Goal: Task Accomplishment & Management: Manage account settings

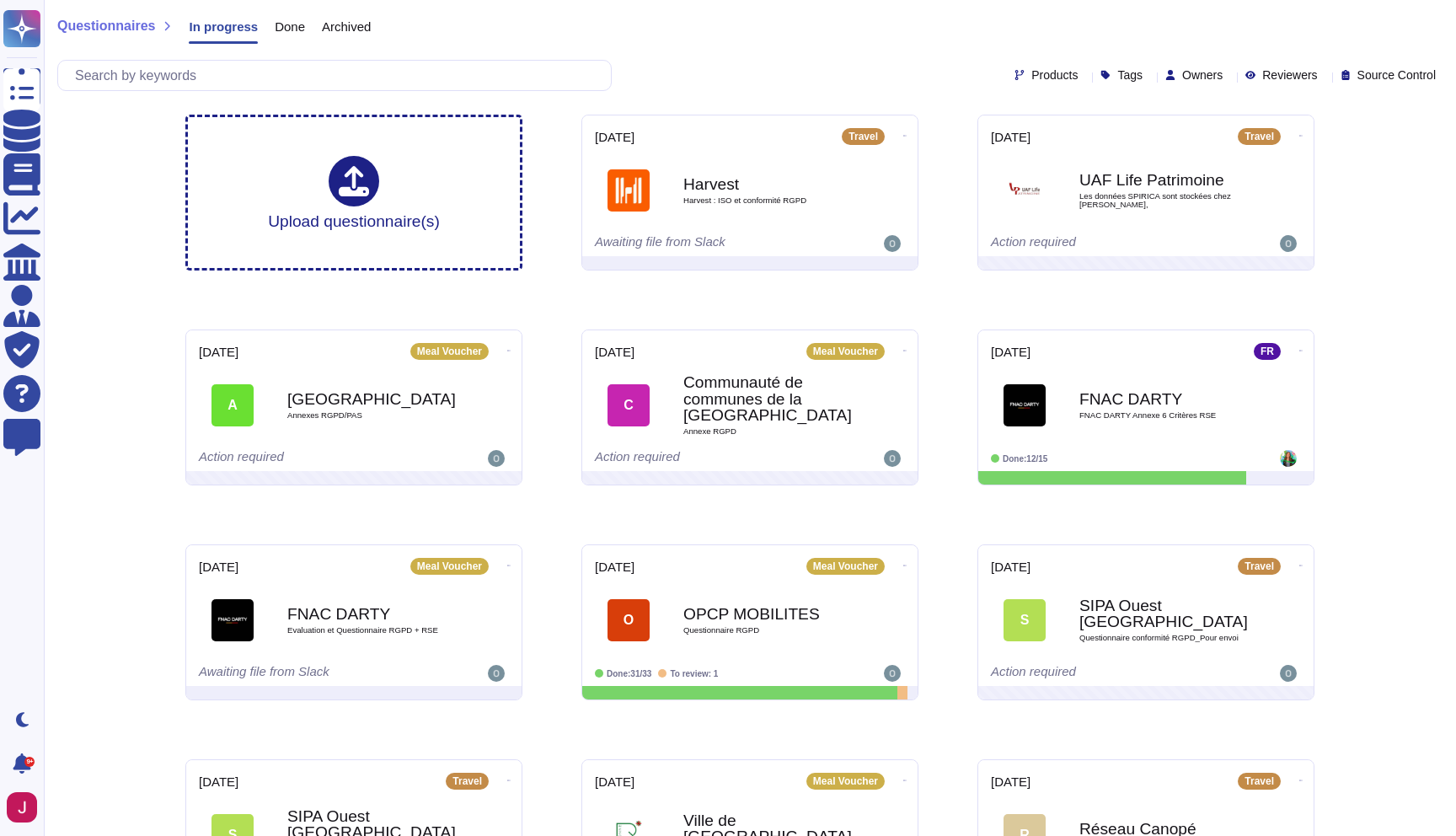
click at [1230, 76] on icon at bounding box center [1230, 76] width 0 height 0
type input "[PERSON_NAME]"
click at [1240, 160] on span "[PERSON_NAME]" at bounding box center [1259, 155] width 104 height 15
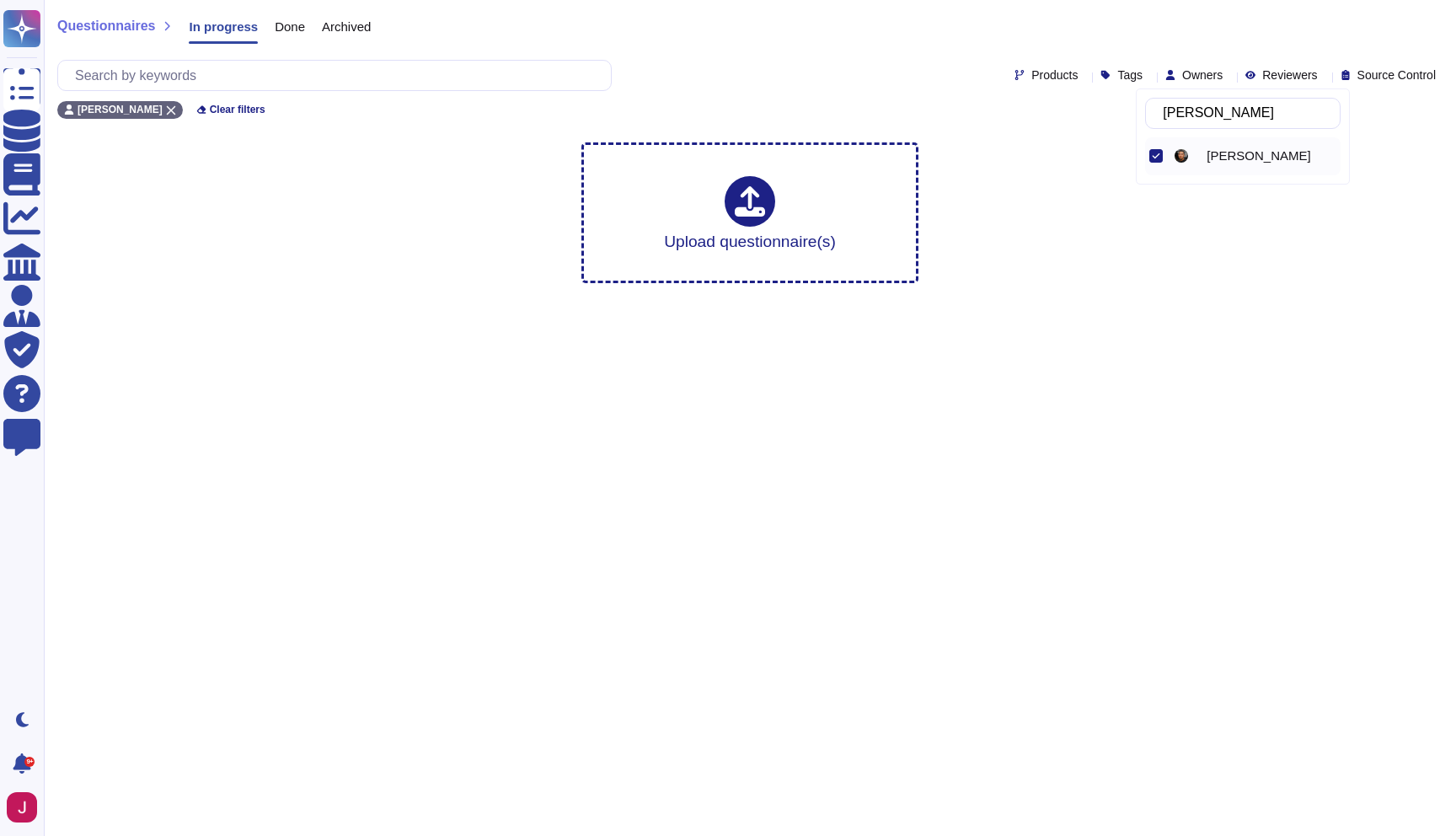
click at [1233, 159] on span "[PERSON_NAME]" at bounding box center [1259, 155] width 104 height 15
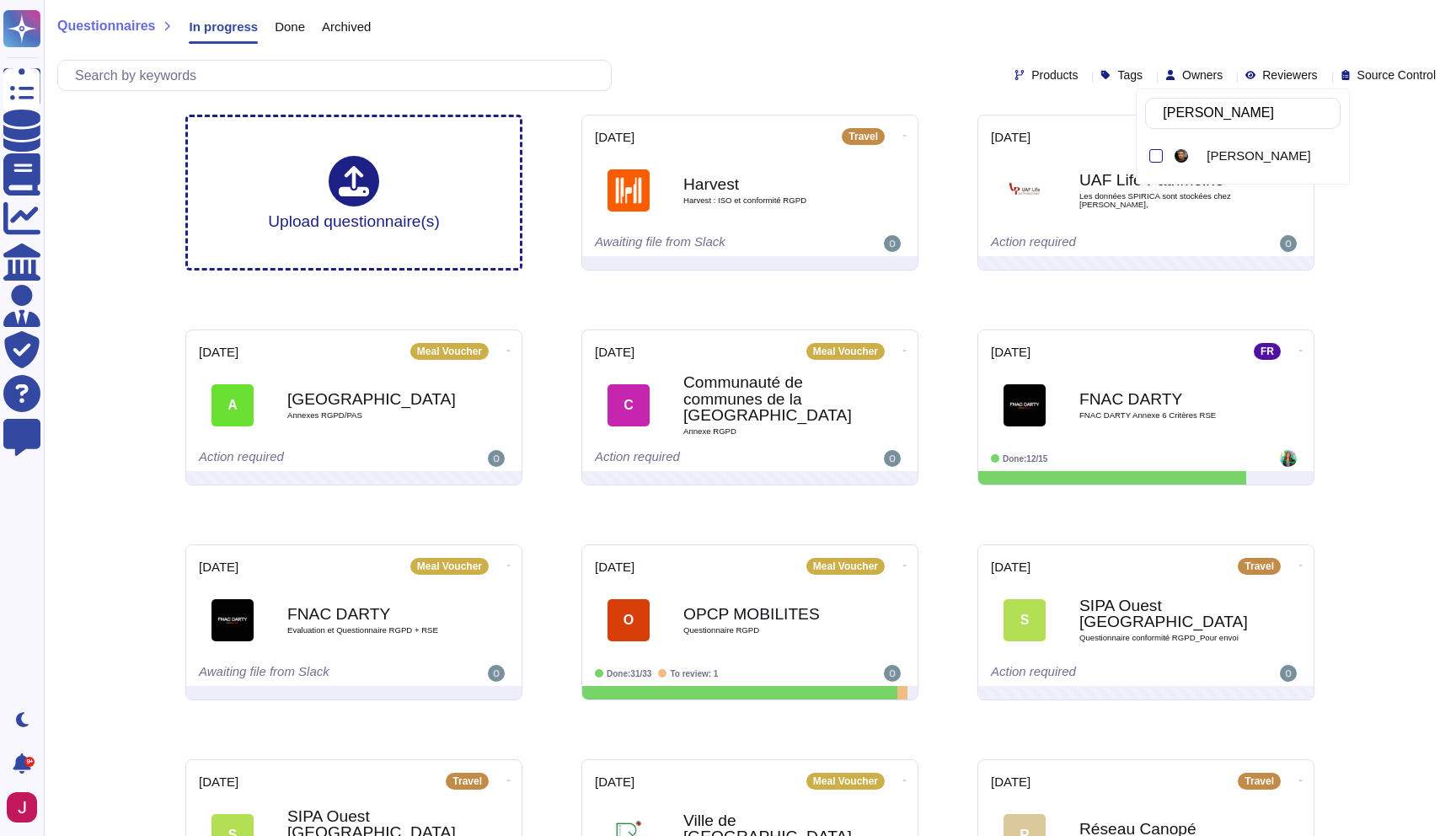
click at [931, 40] on div "Questionnaires In progress Done Archived" at bounding box center [750, 30] width 1385 height 33
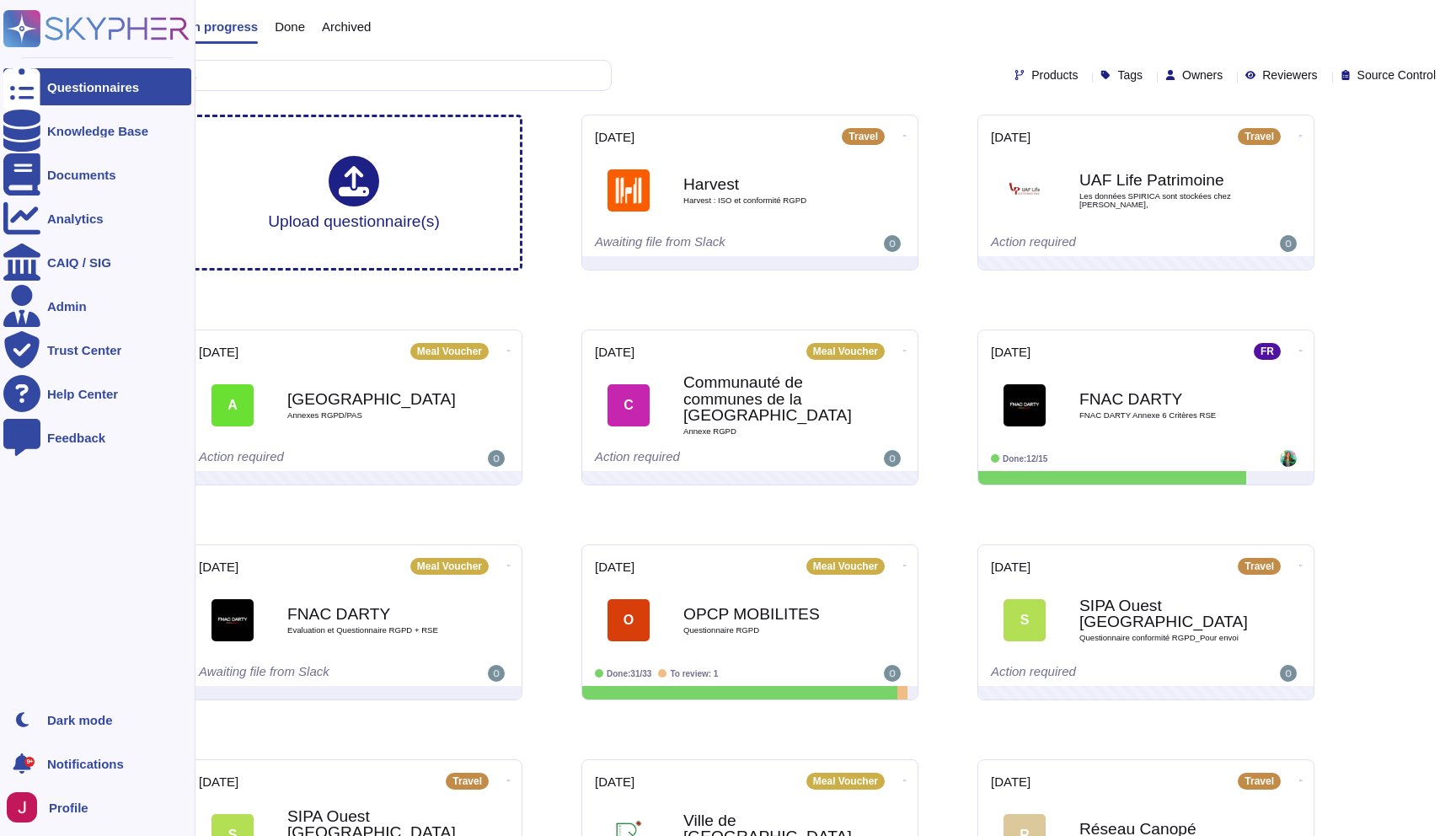
click at [64, 811] on span "Profile" at bounding box center [68, 808] width 39 height 12
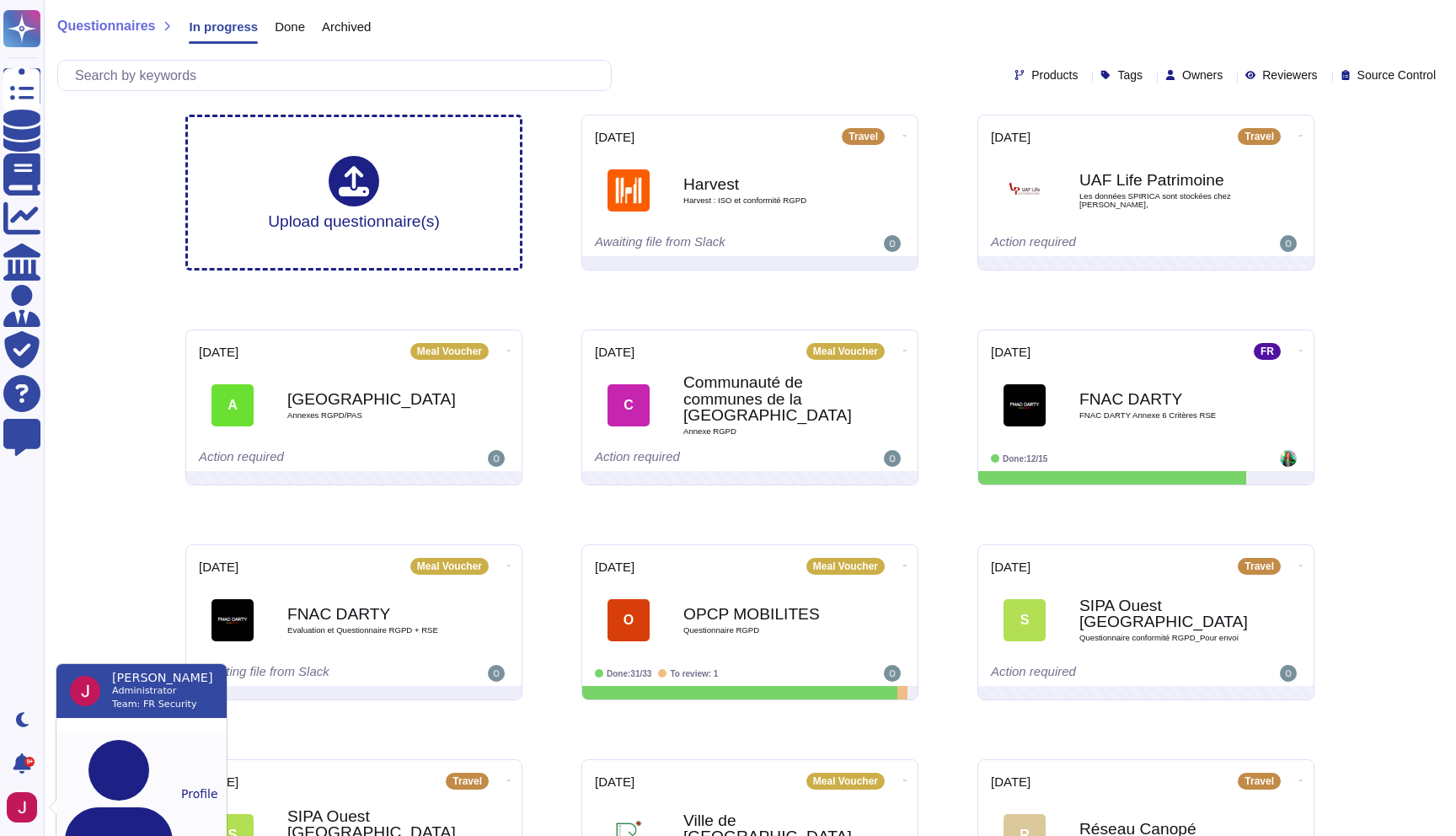
click at [108, 743] on button "Profile" at bounding box center [141, 794] width 170 height 125
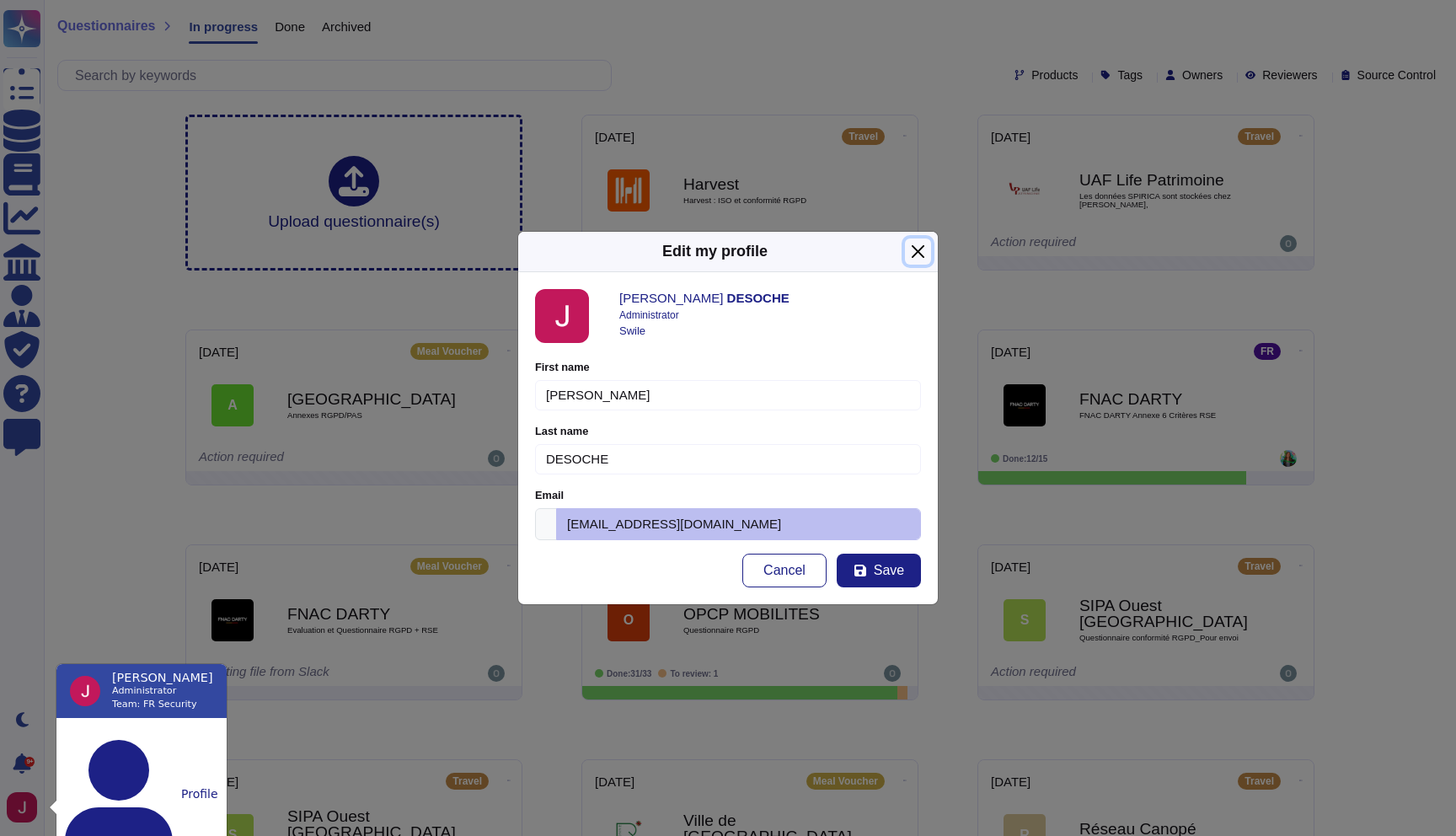
click at [915, 249] on button "Close" at bounding box center [918, 252] width 26 height 26
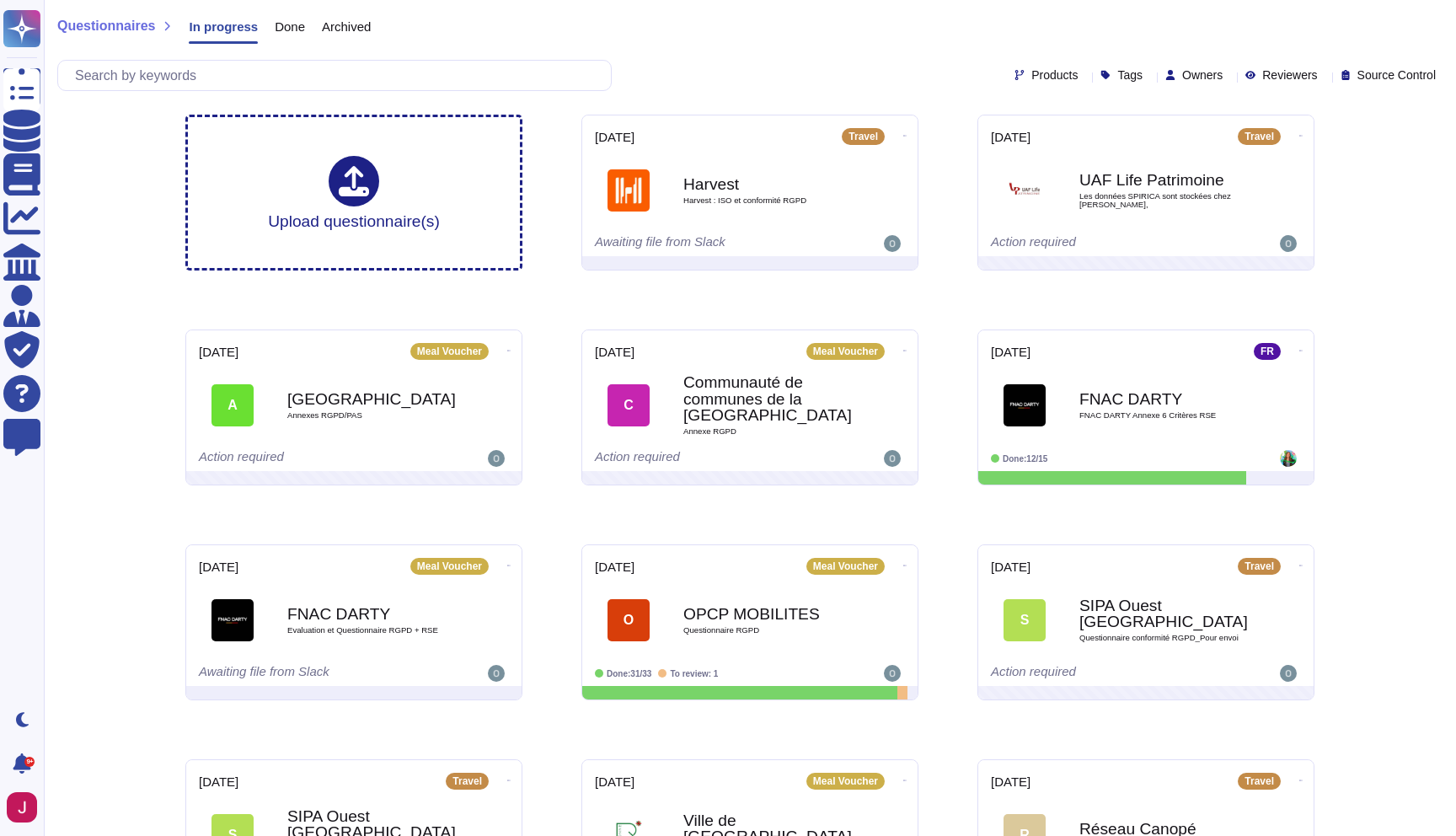
click at [1230, 76] on icon at bounding box center [1230, 76] width 0 height 0
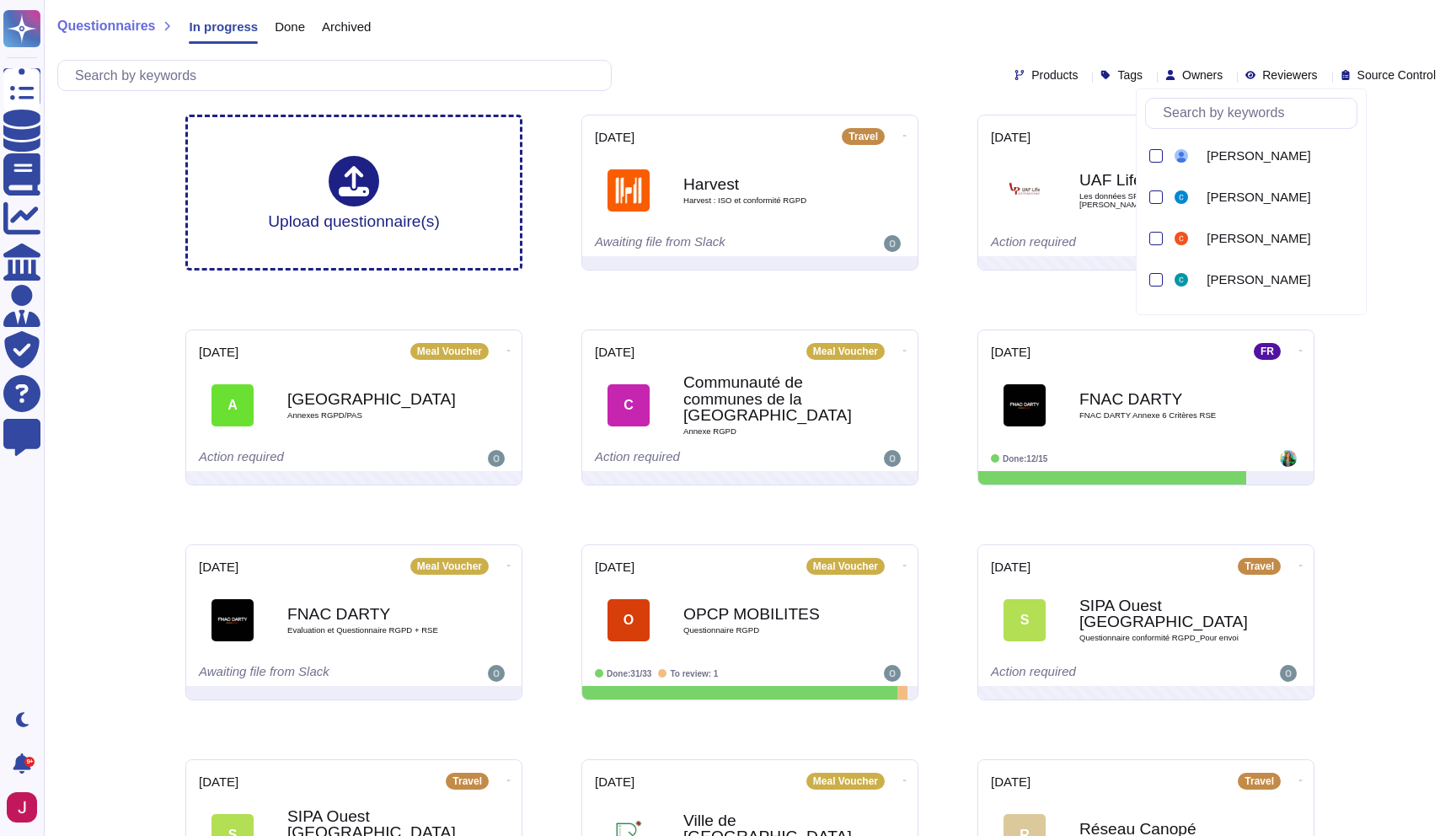
click at [1256, 158] on icon at bounding box center [1445, 266] width 377 height 216
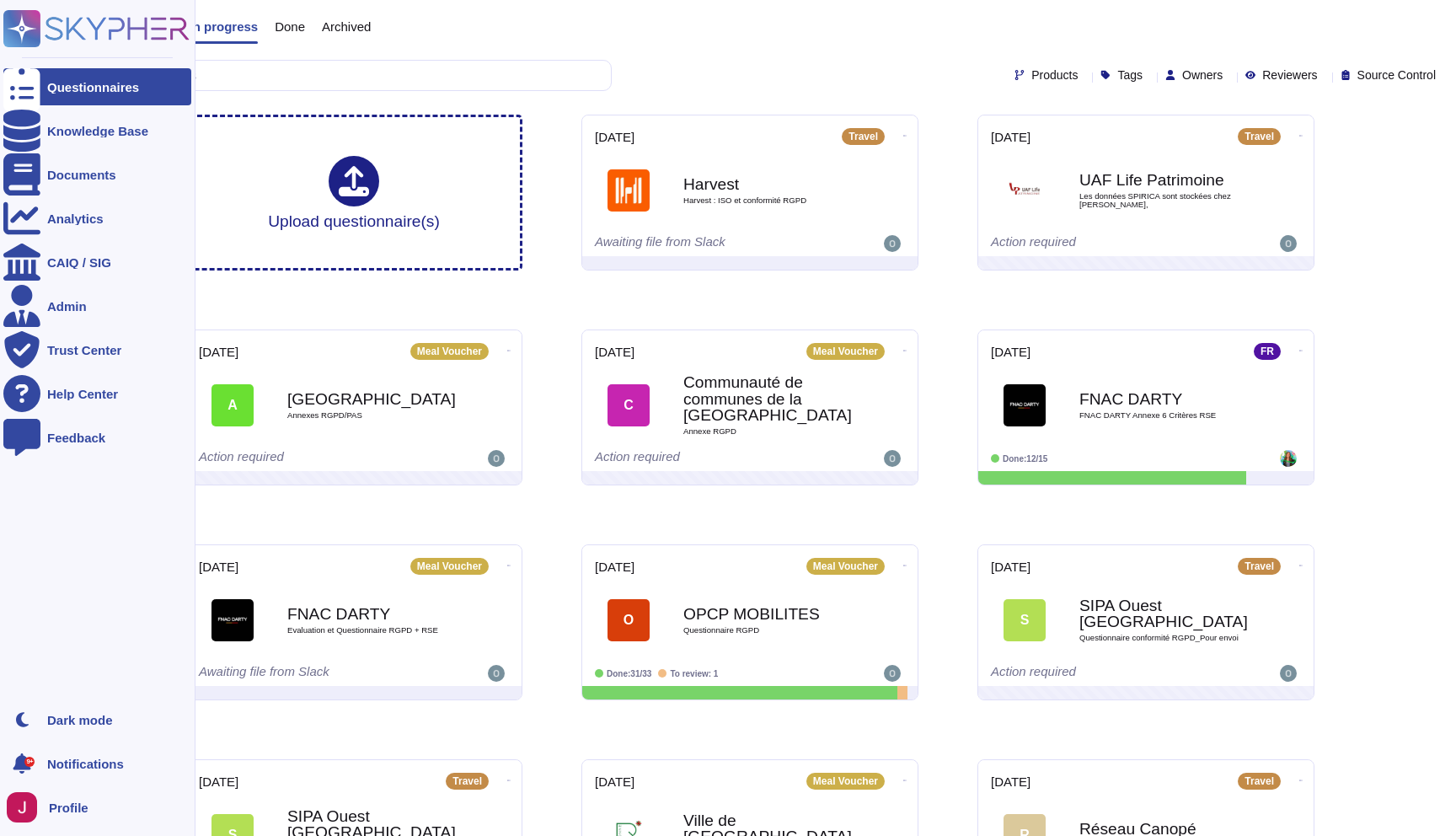
click at [91, 31] on icon at bounding box center [97, 29] width 186 height 37
click at [78, 296] on div "Admin" at bounding box center [97, 306] width 188 height 37
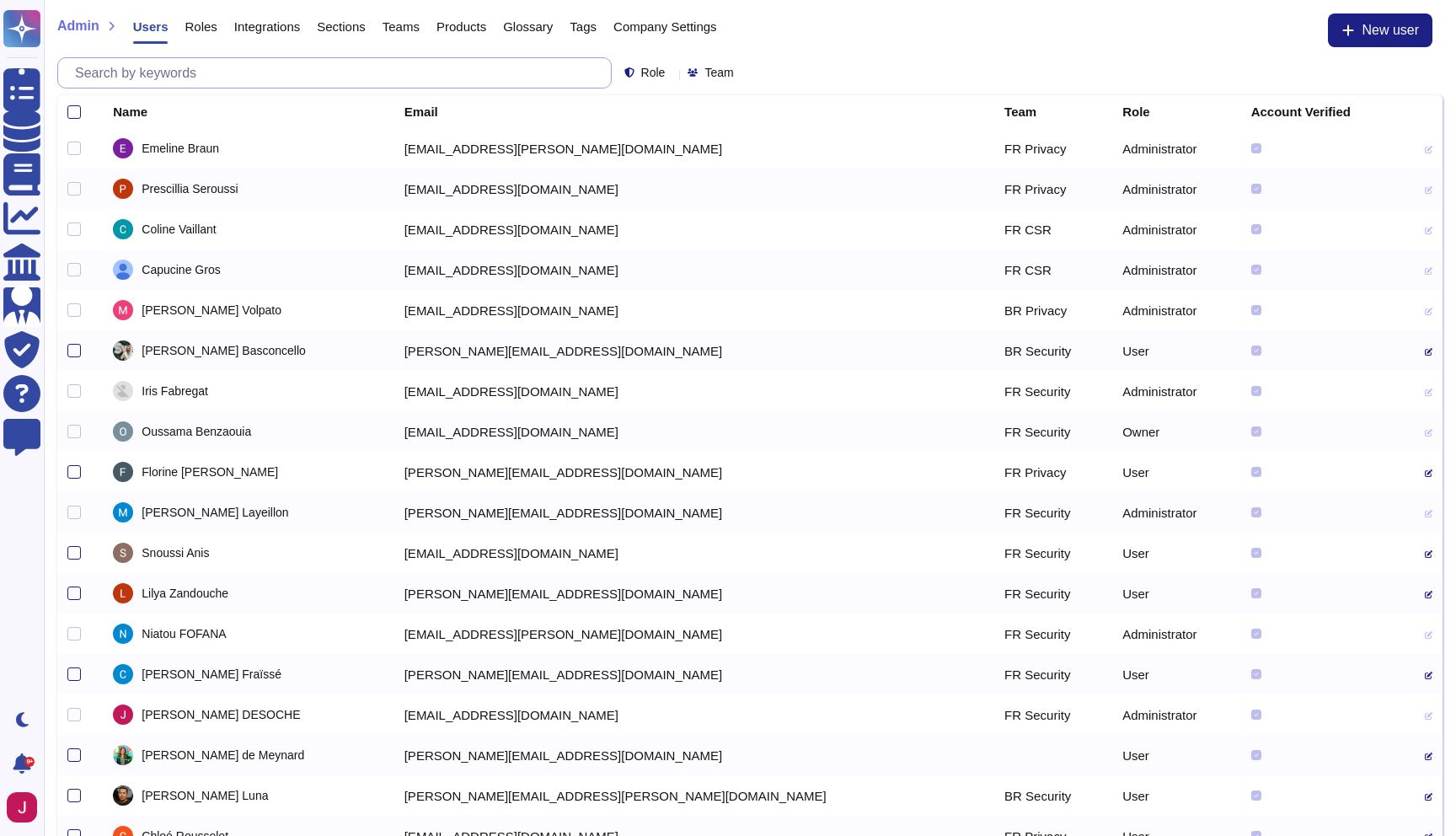
click at [384, 76] on input "text" at bounding box center [339, 73] width 544 height 30
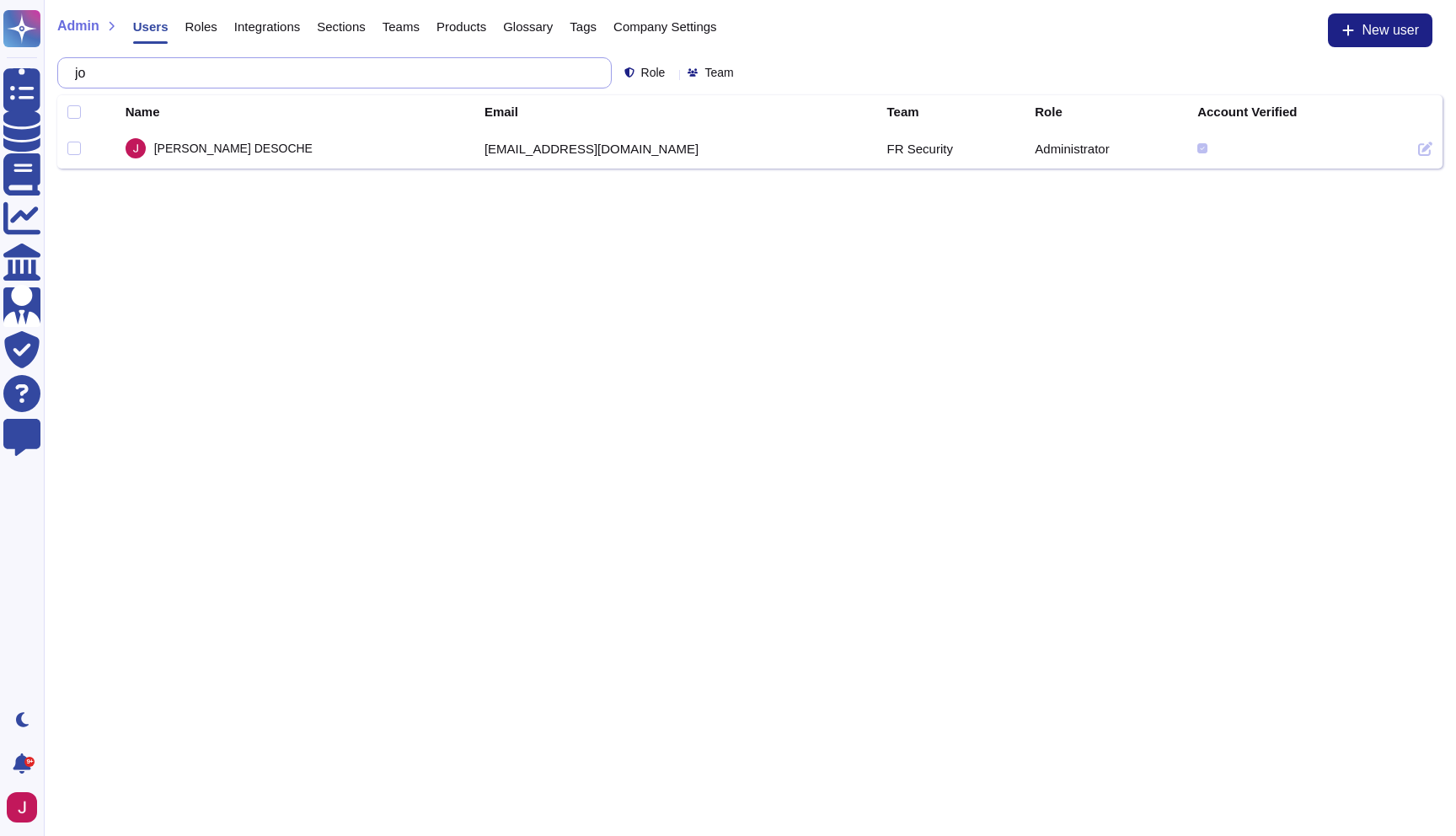
type input "j"
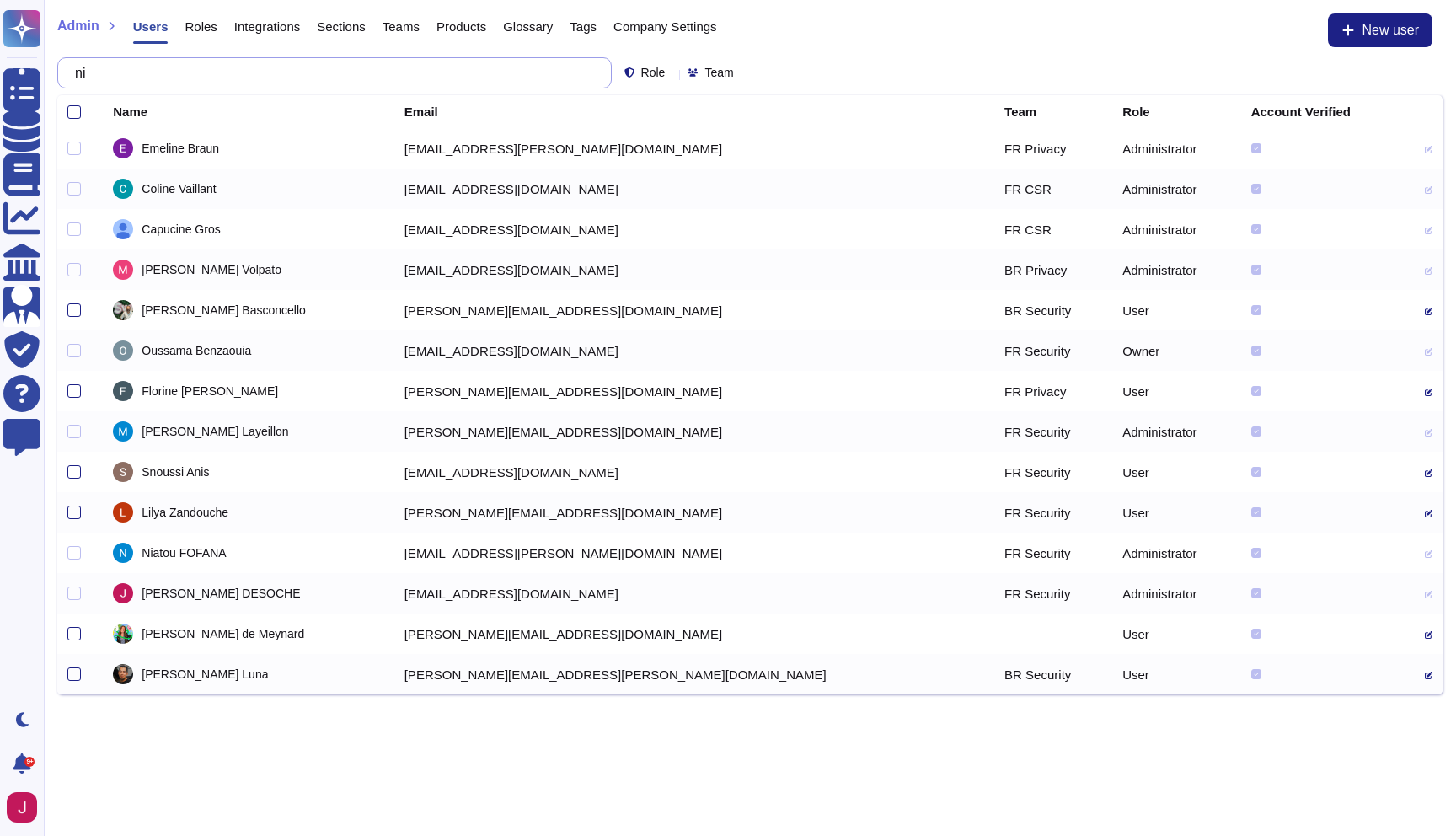
type input "n"
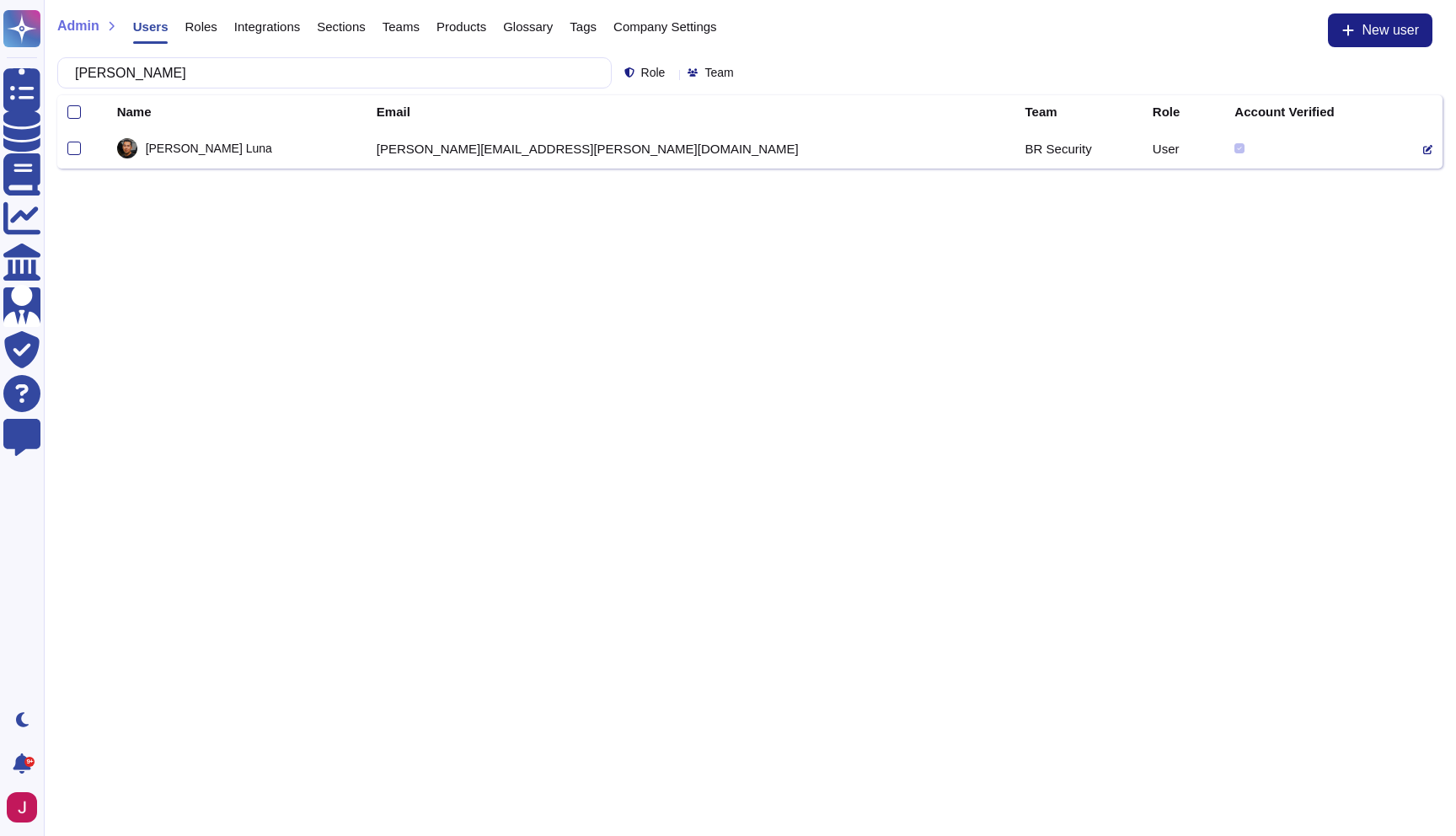
type input "[PERSON_NAME]"
click at [1424, 149] on icon at bounding box center [1428, 149] width 10 height 10
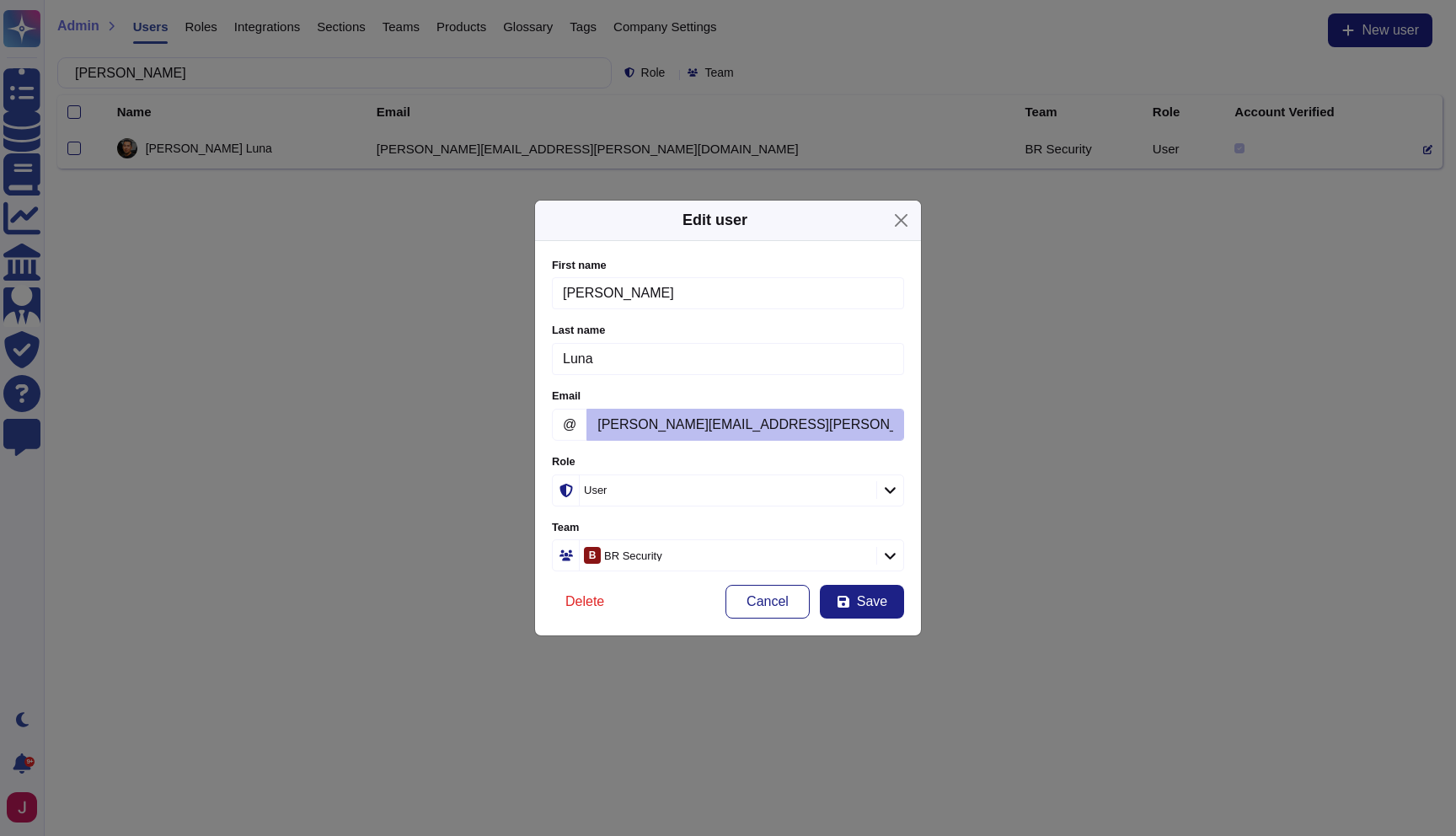
click at [886, 486] on icon at bounding box center [890, 490] width 12 height 14
click at [671, 537] on div "User" at bounding box center [636, 540] width 137 height 15
click at [886, 483] on icon at bounding box center [890, 490] width 12 height 14
click at [787, 601] on span "Cancel" at bounding box center [768, 602] width 42 height 13
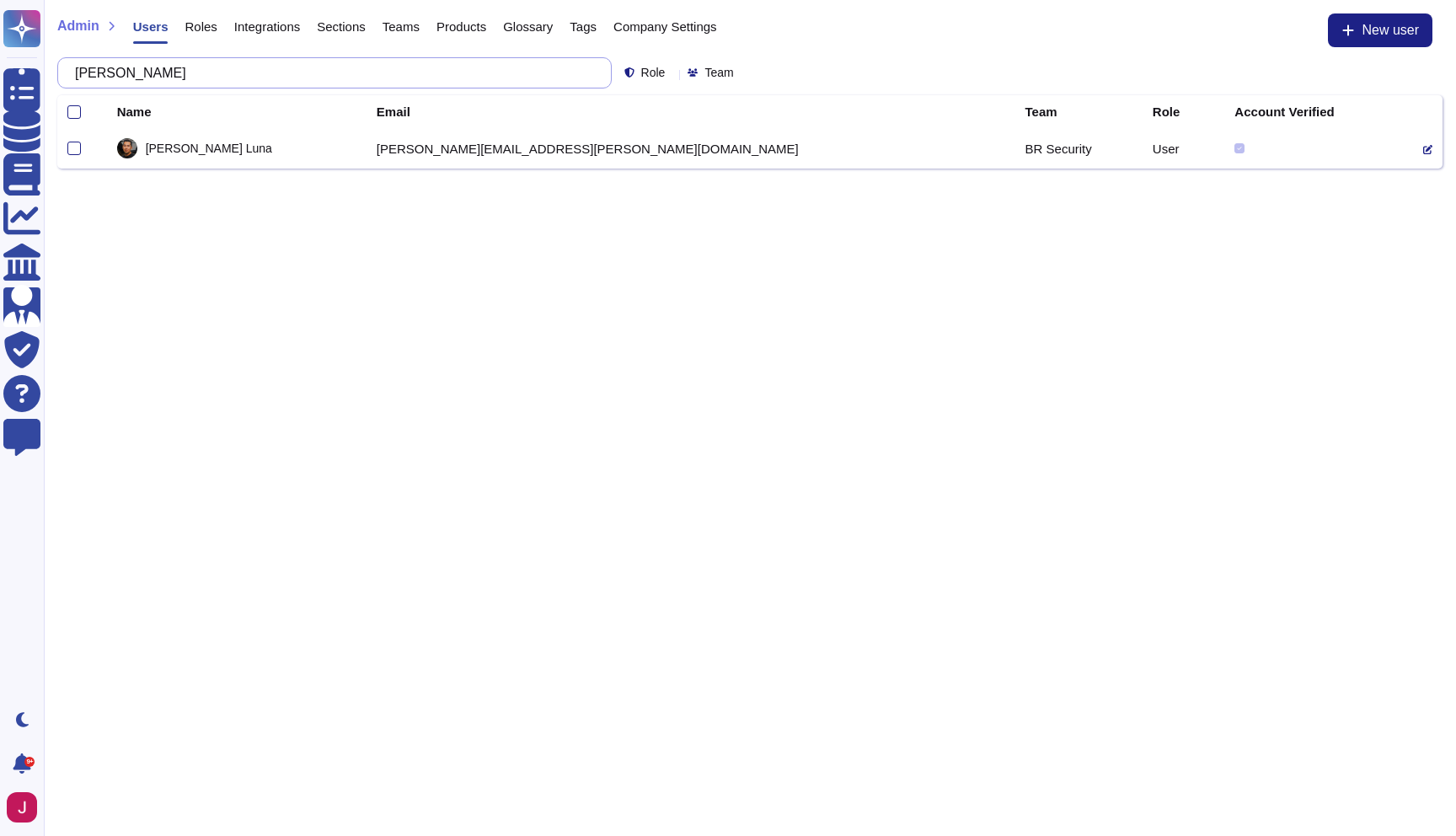
click at [561, 75] on input "[PERSON_NAME]" at bounding box center [330, 73] width 527 height 30
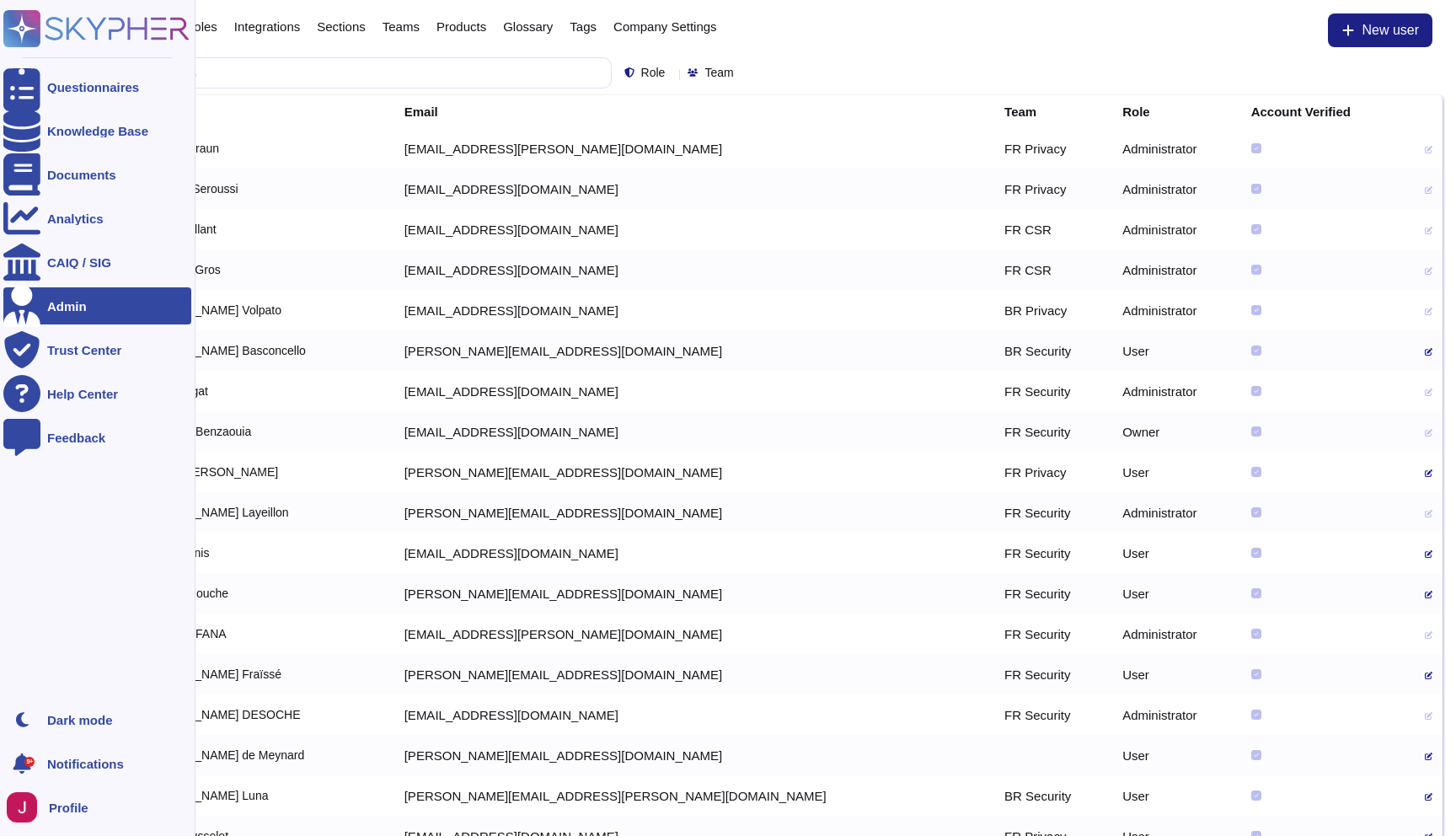
click at [84, 28] on icon at bounding box center [97, 29] width 186 height 37
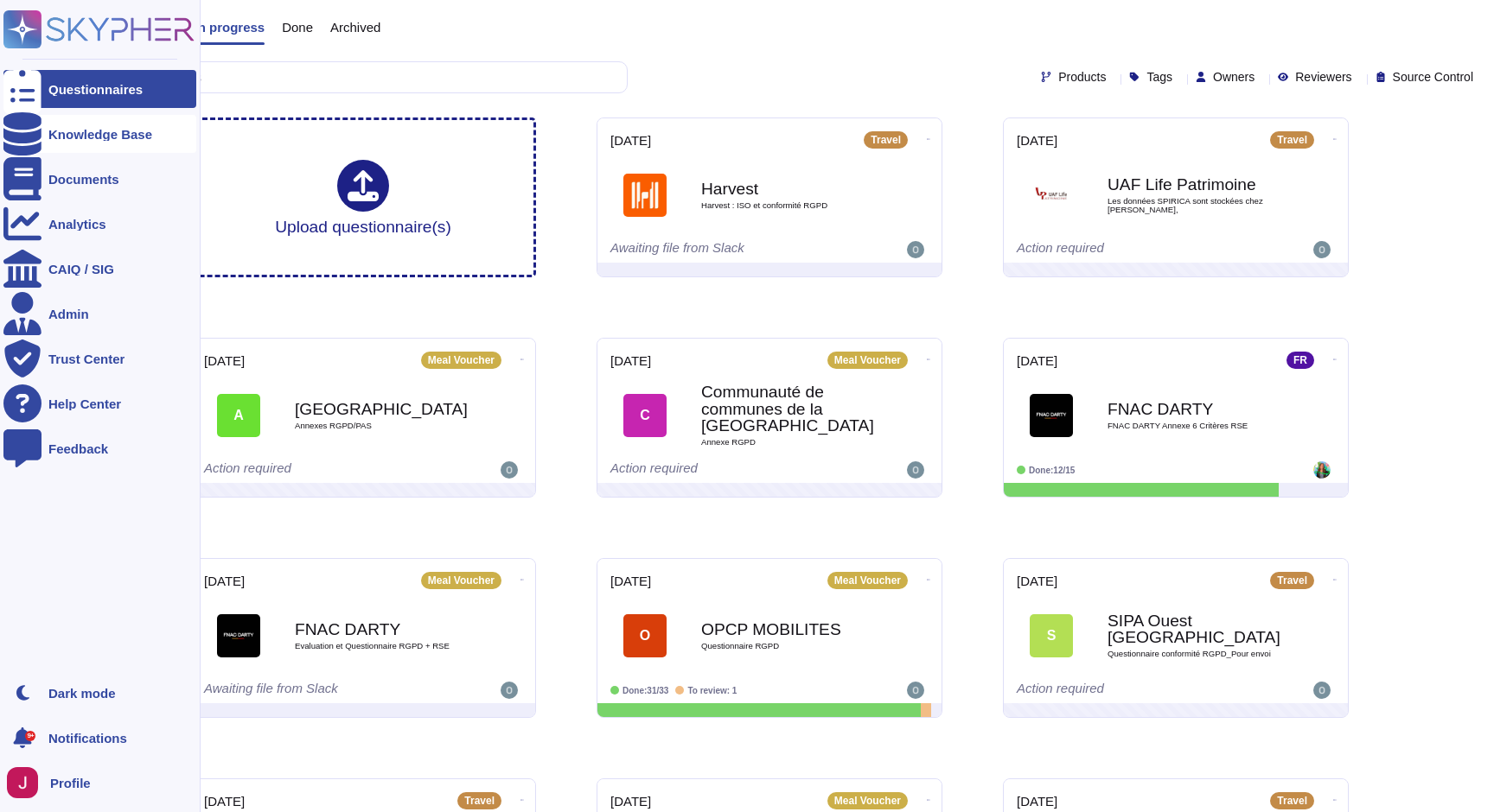
click at [72, 130] on div "Knowledge Base" at bounding box center [100, 134] width 104 height 13
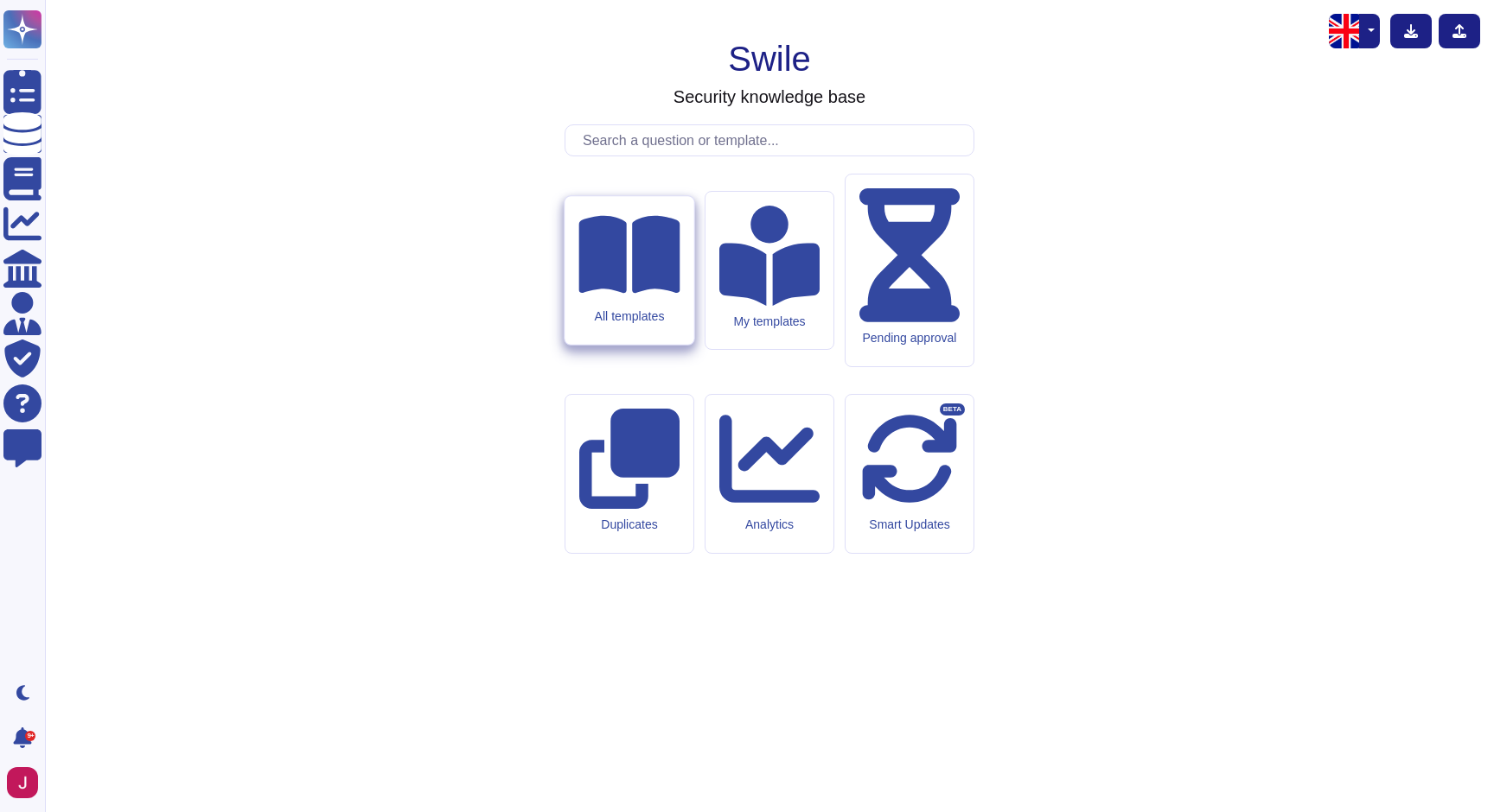
click at [621, 293] on icon at bounding box center [629, 255] width 101 height 77
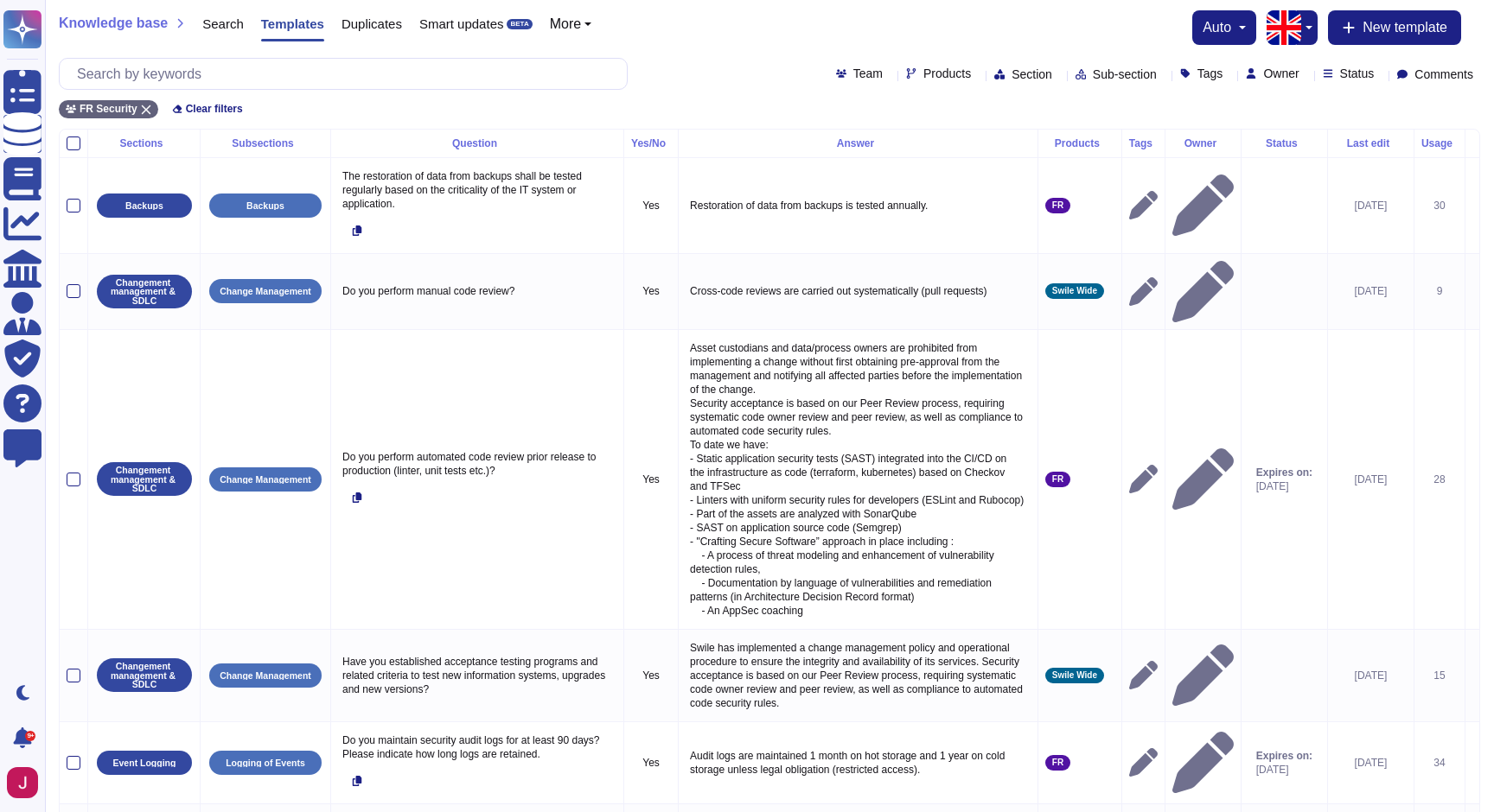
click at [1006, 212] on icon at bounding box center [1200, 323] width 387 height 221
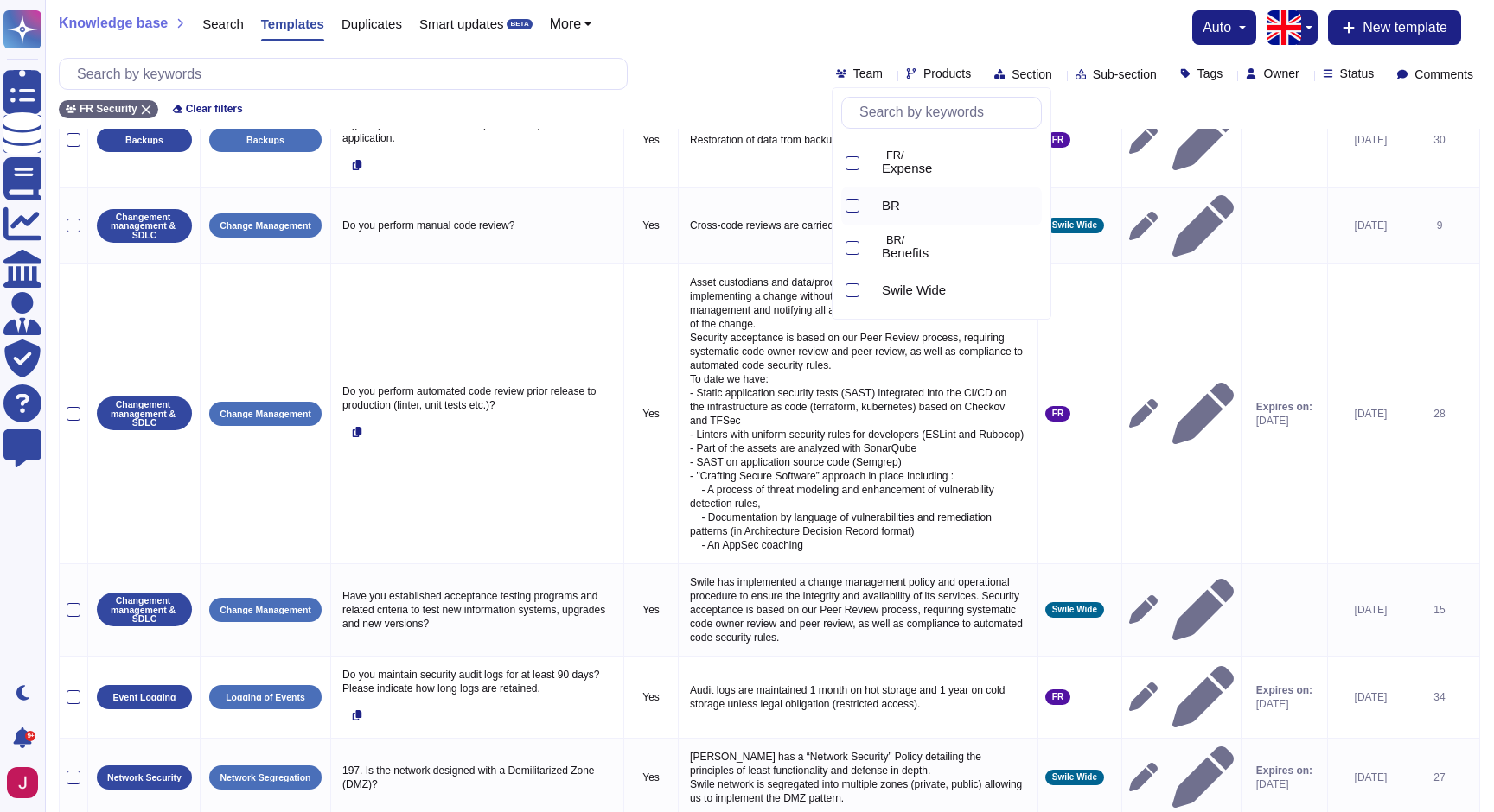
scroll to position [69, 0]
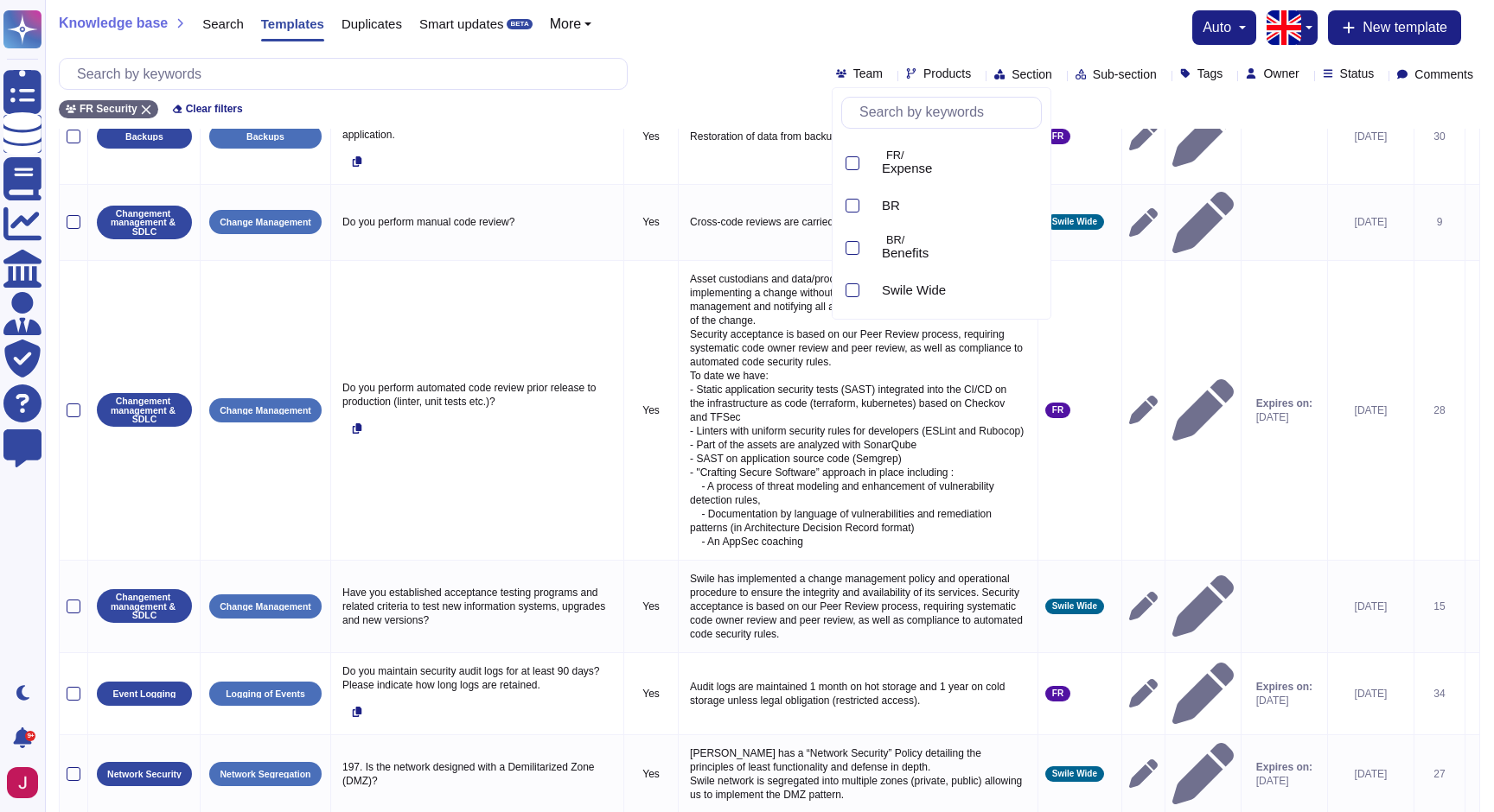
click at [973, 34] on div "Knowledge base Search Templates Duplicates Smart updates BETA More auto New tem…" at bounding box center [769, 28] width 1421 height 34
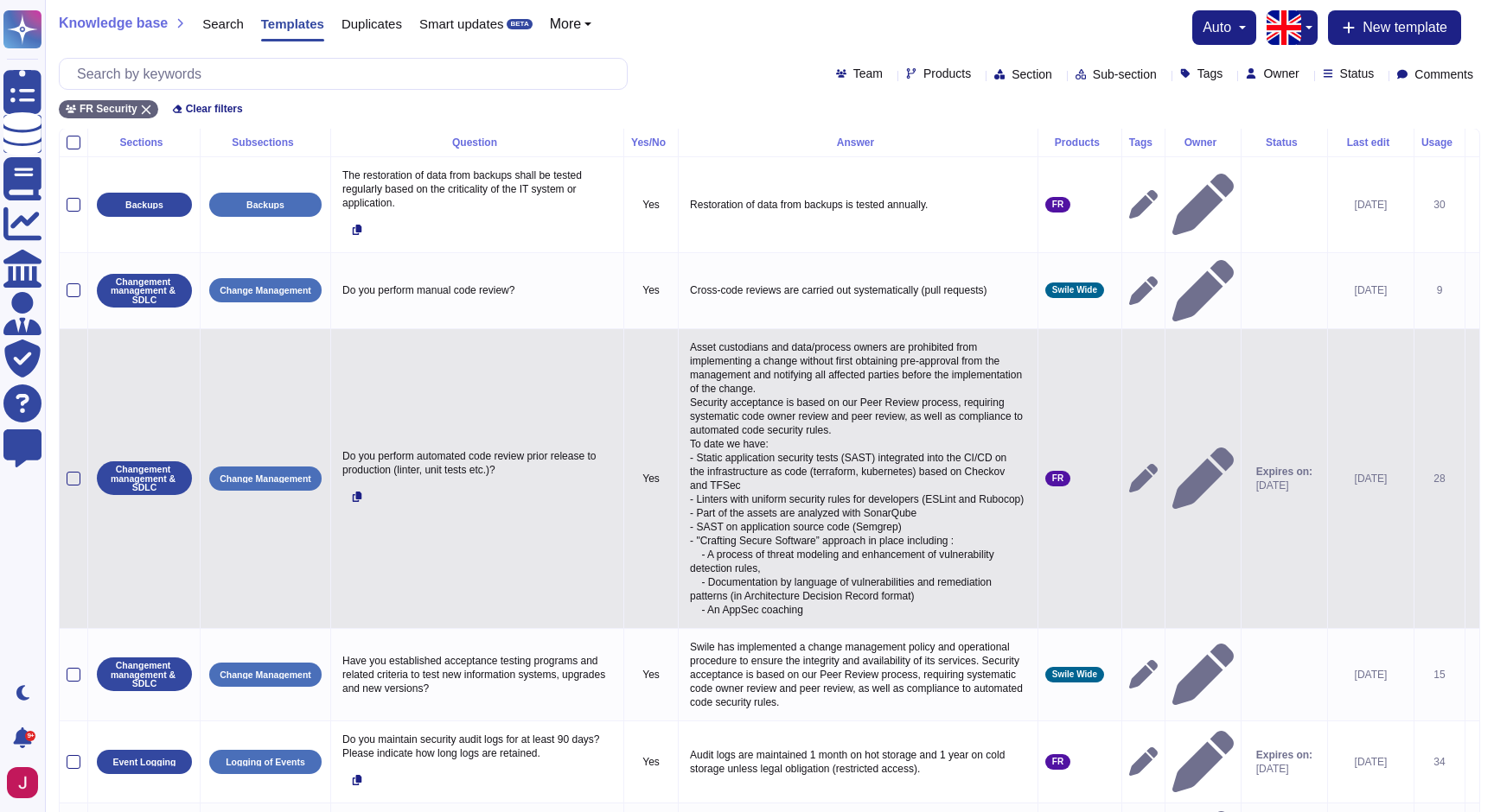
scroll to position [0, 0]
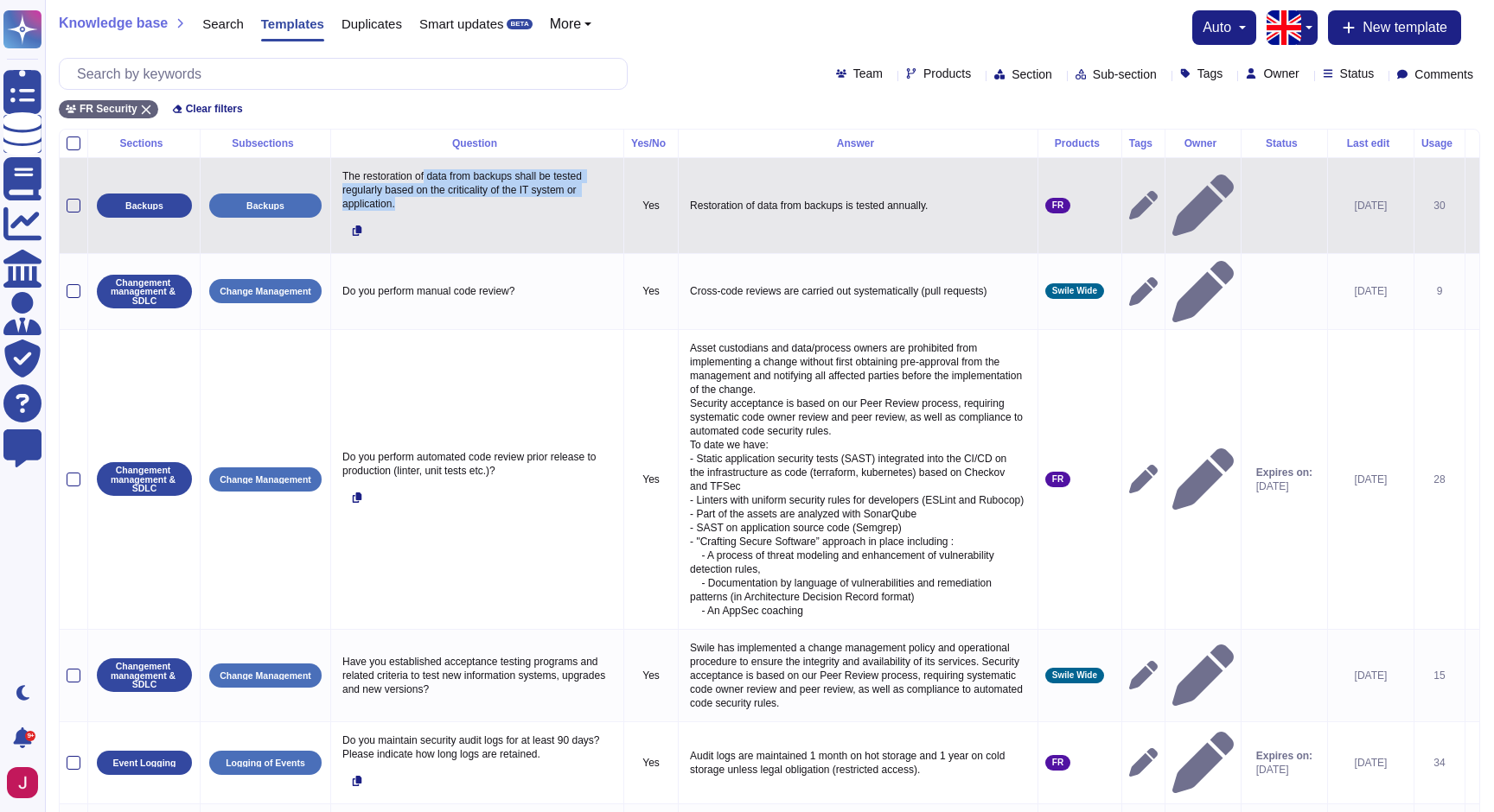
drag, startPoint x: 428, startPoint y: 179, endPoint x: 466, endPoint y: 200, distance: 43.4
click at [466, 200] on p "The restoration of data from backups shall be tested regularly based on the cri…" at bounding box center [476, 190] width 278 height 50
type textarea "The restoration of data from backups shall be tested regularly based on the cri…"
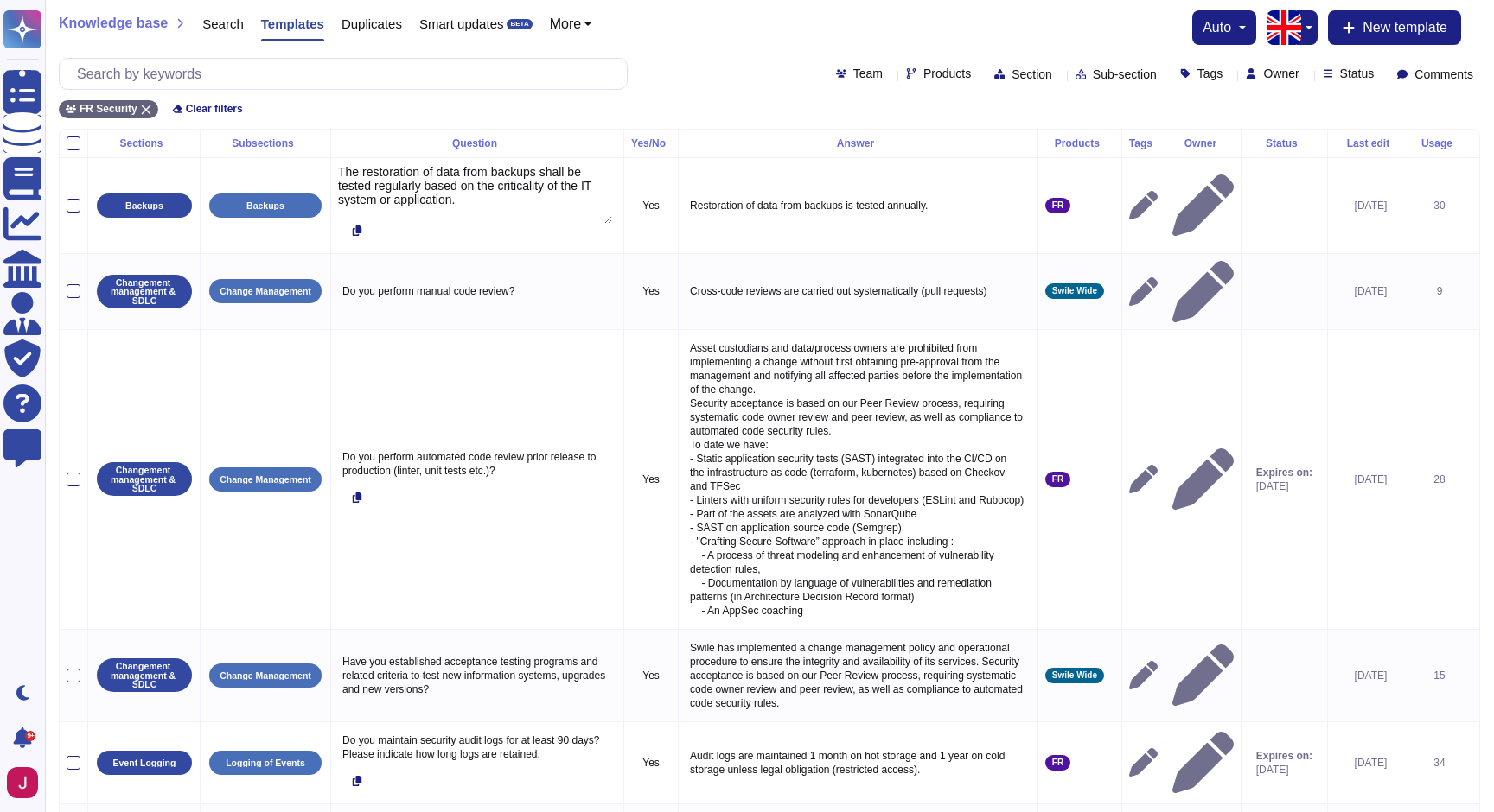
click at [571, 111] on div "FR Security Clear filters" at bounding box center [769, 104] width 1421 height 29
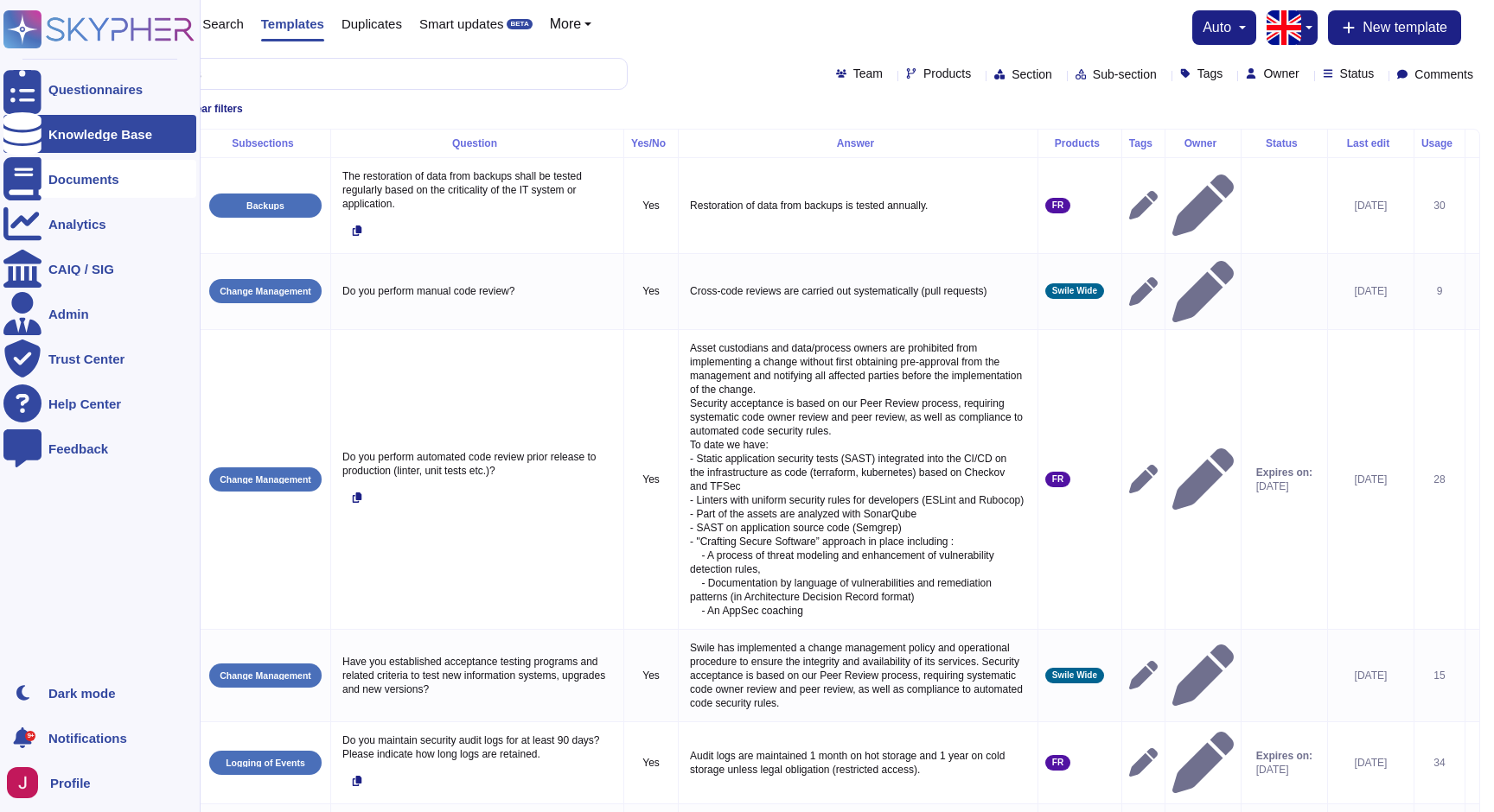
click at [68, 171] on div "Documents" at bounding box center [100, 179] width 193 height 38
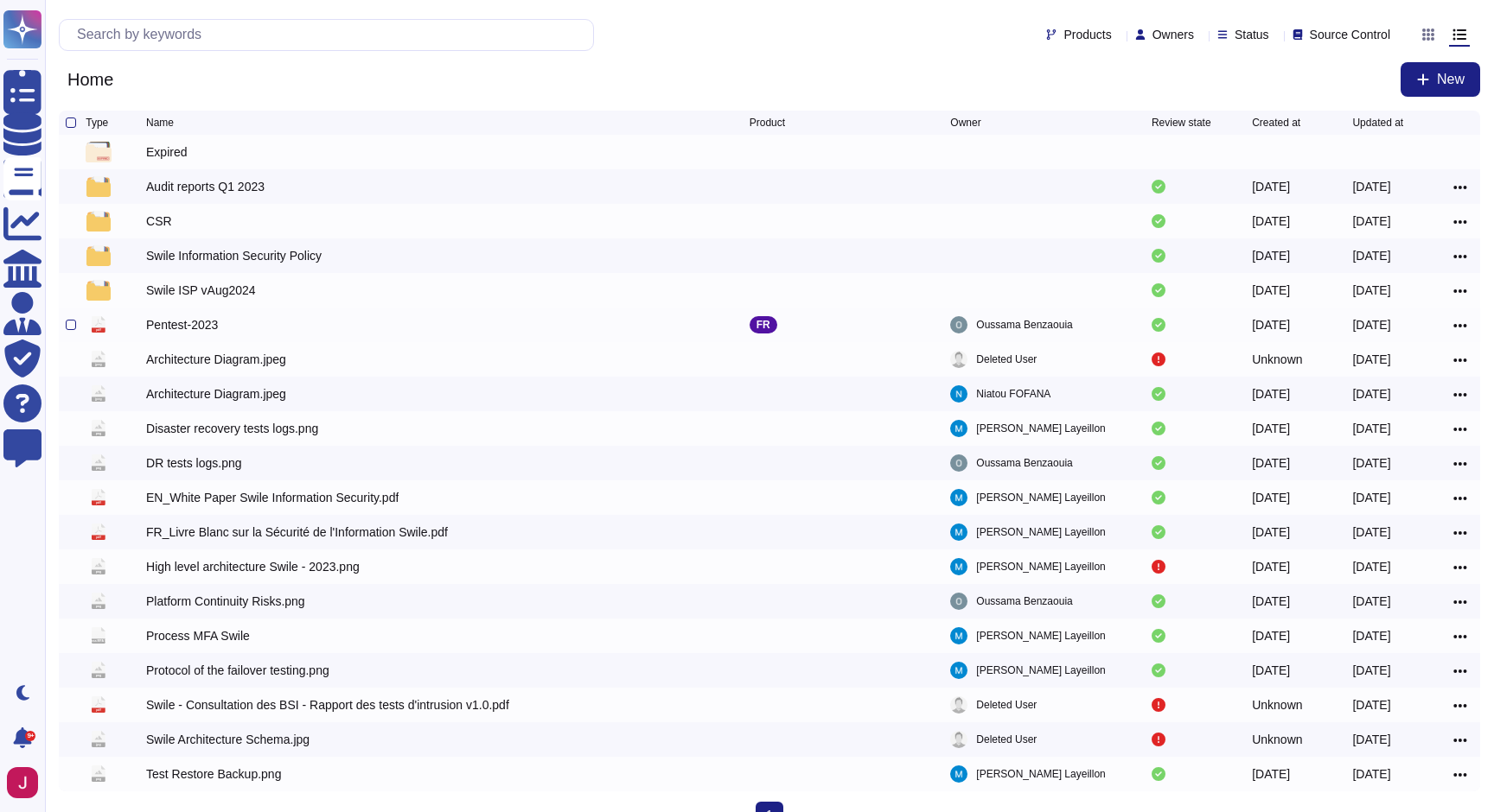
click at [195, 325] on div "Pentest-2023" at bounding box center [182, 324] width 72 height 17
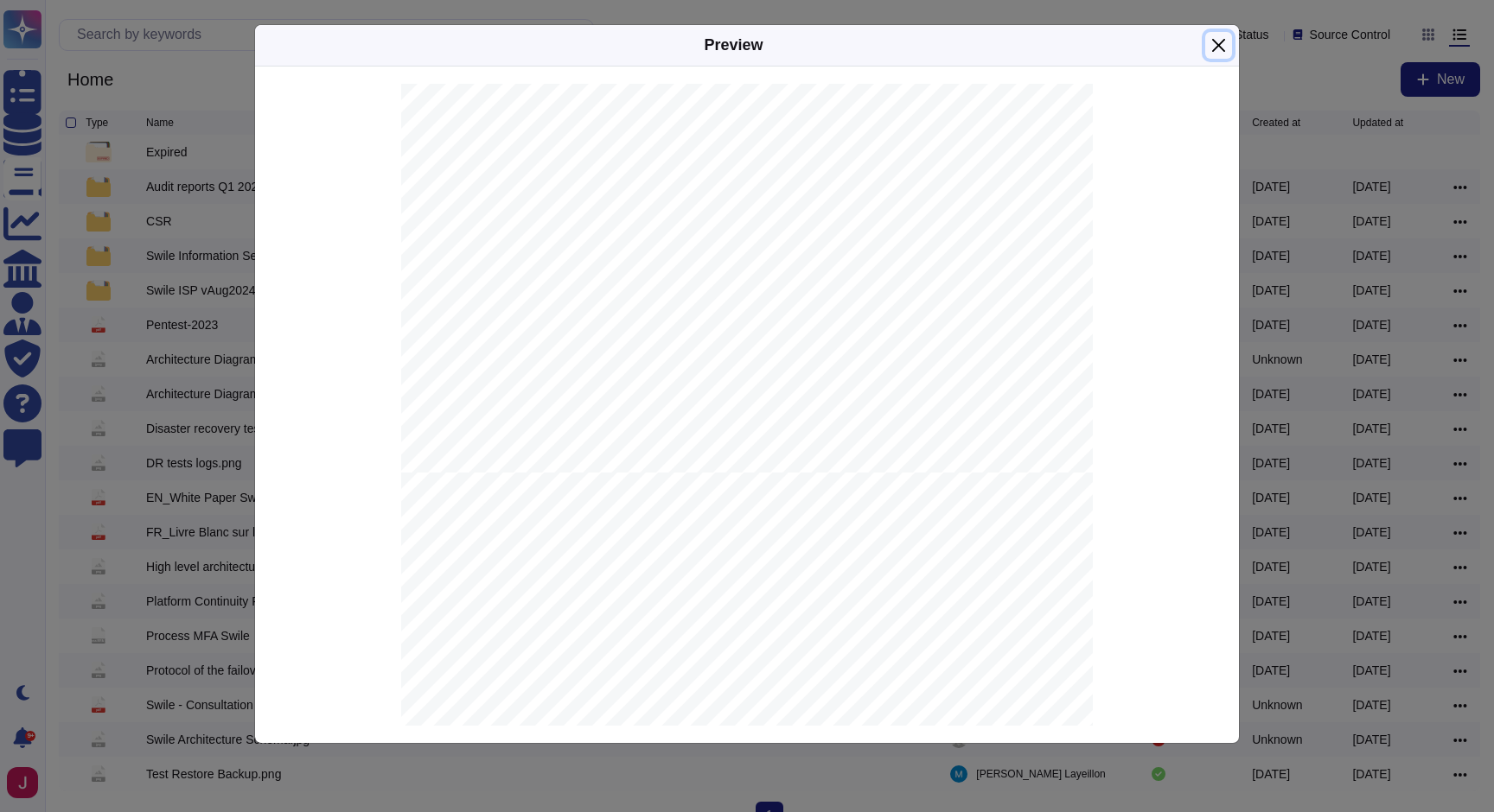
click at [1212, 41] on button "Close" at bounding box center [1218, 46] width 27 height 27
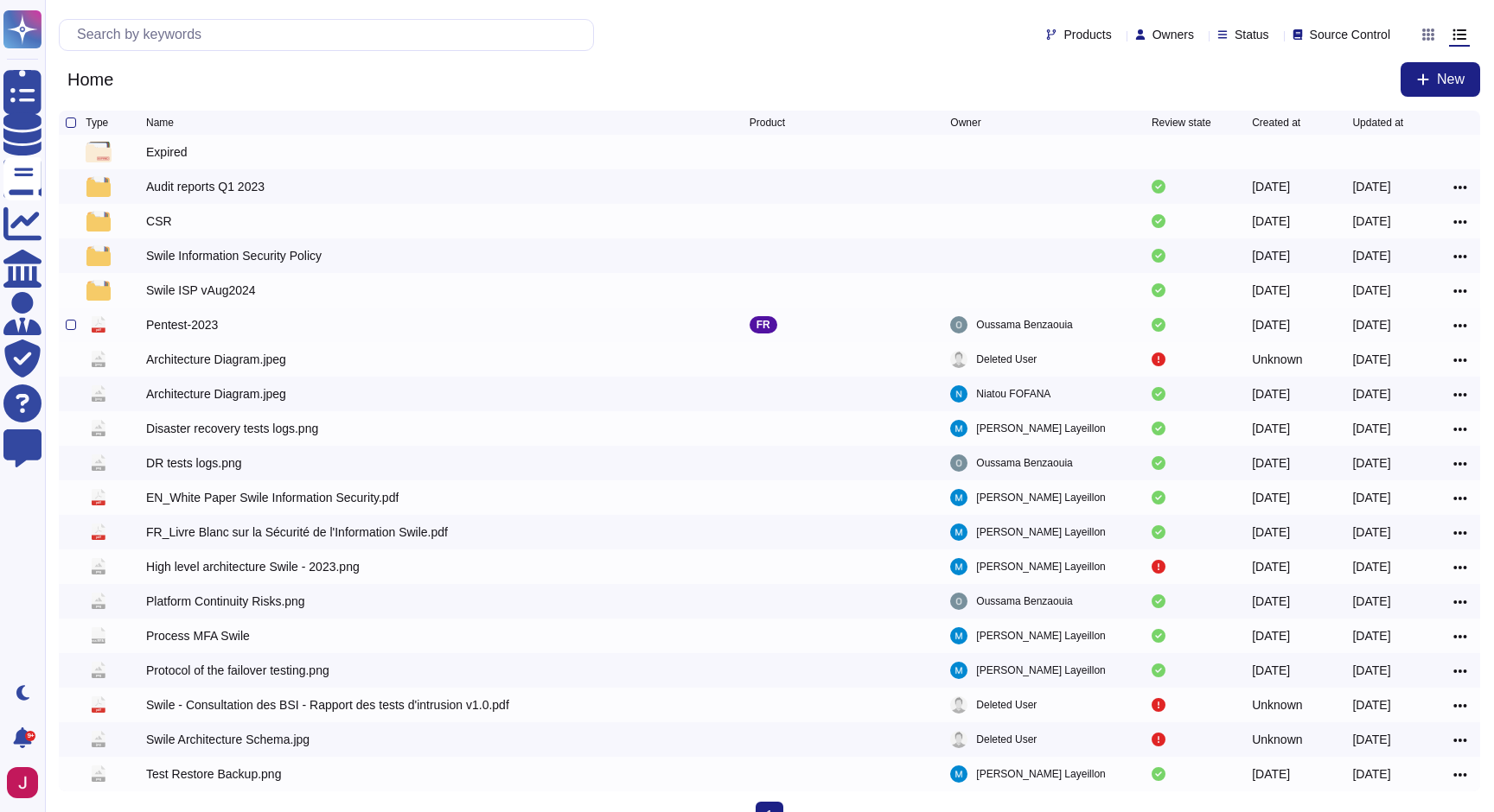
click at [1459, 327] on icon at bounding box center [1460, 325] width 14 height 15
click at [1419, 375] on link "Edit" at bounding box center [1399, 377] width 137 height 24
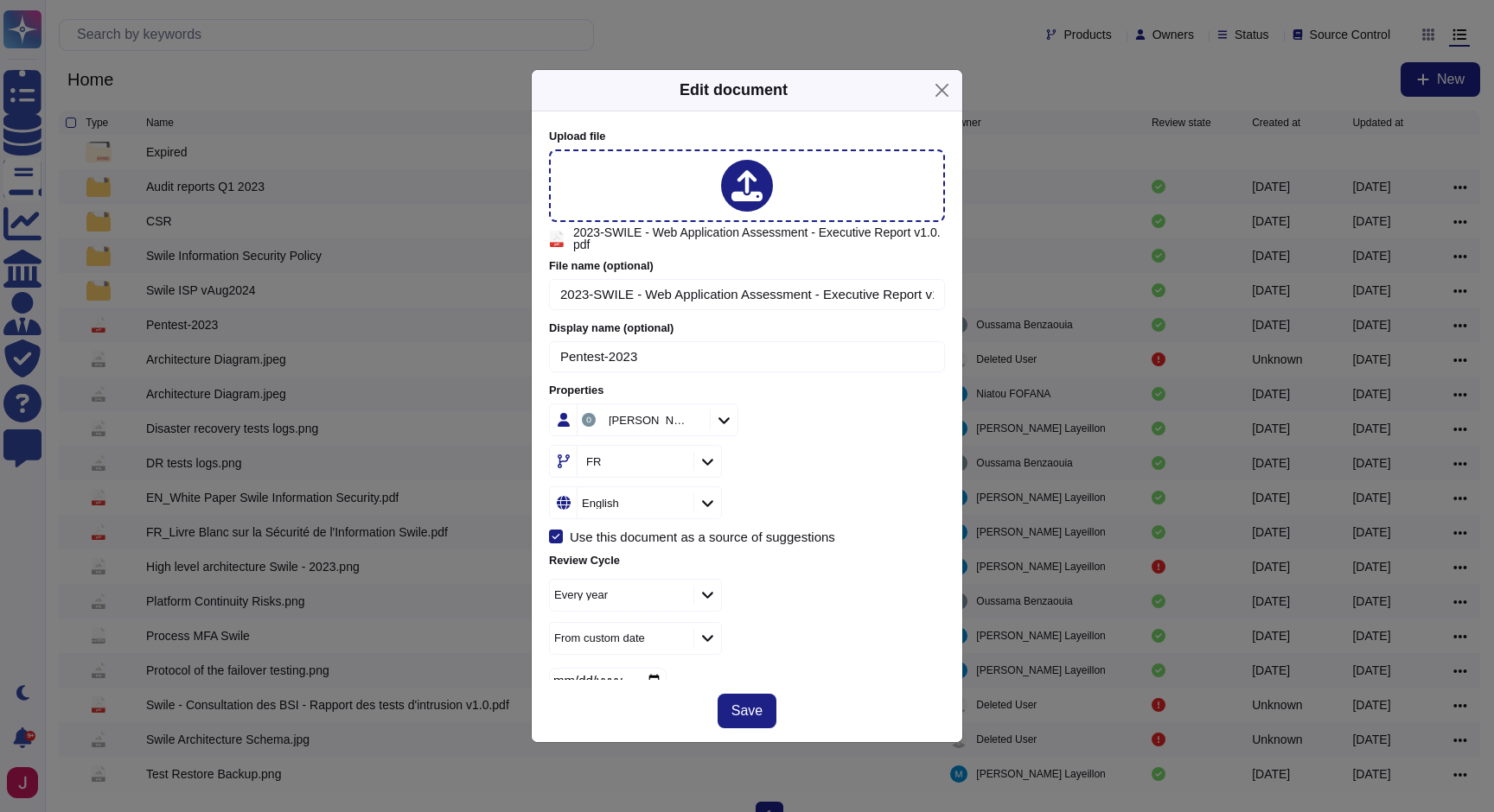
click at [707, 459] on icon at bounding box center [708, 462] width 13 height 14
click at [567, 549] on icon at bounding box center [570, 552] width 9 height 9
type input "wid"
click at [703, 463] on icon at bounding box center [708, 462] width 13 height 14
click at [697, 457] on div at bounding box center [707, 461] width 28 height 19
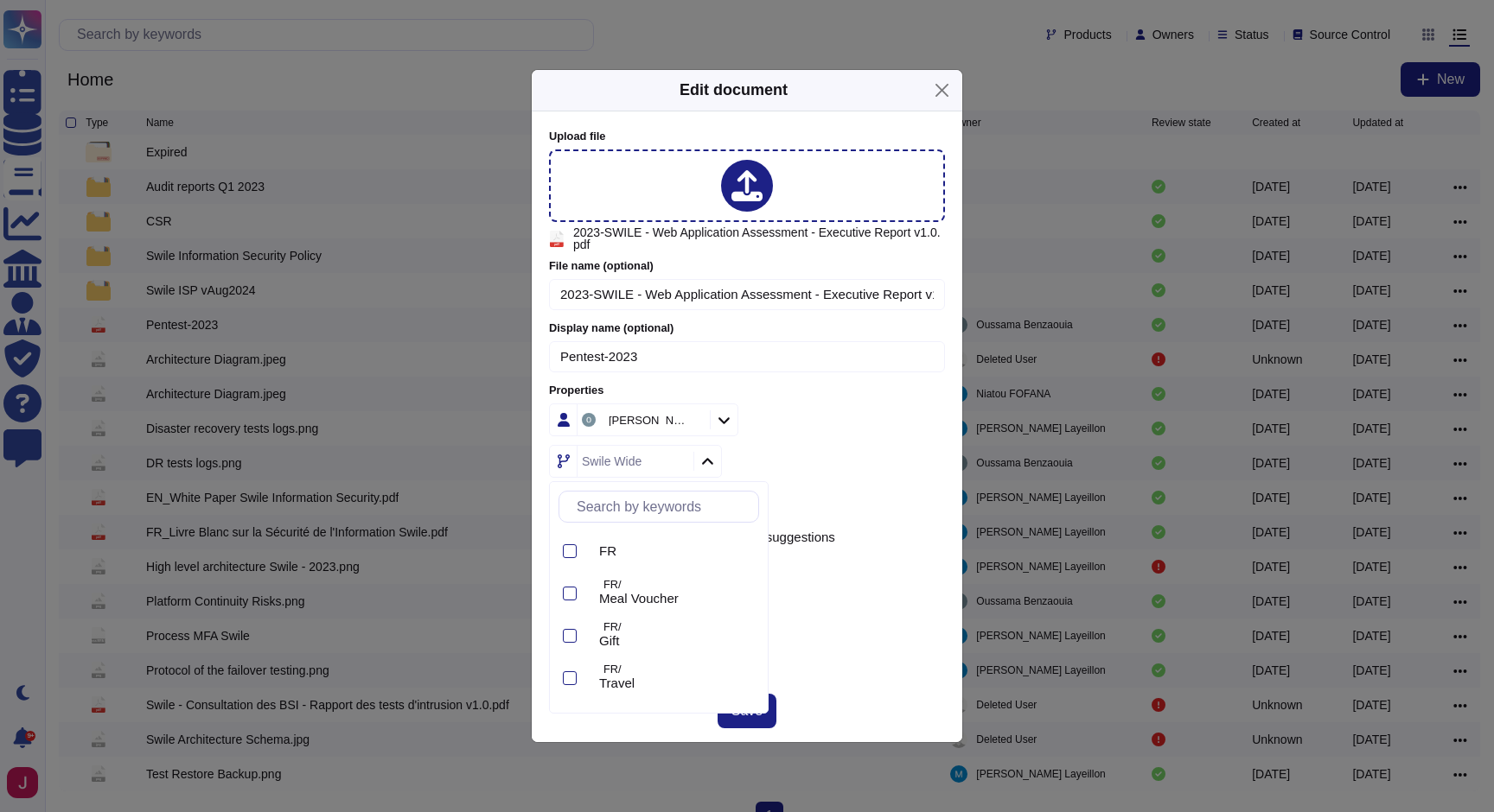
click at [808, 459] on div "Swile Wide" at bounding box center [747, 461] width 396 height 32
click at [737, 691] on div "Save" at bounding box center [747, 711] width 430 height 62
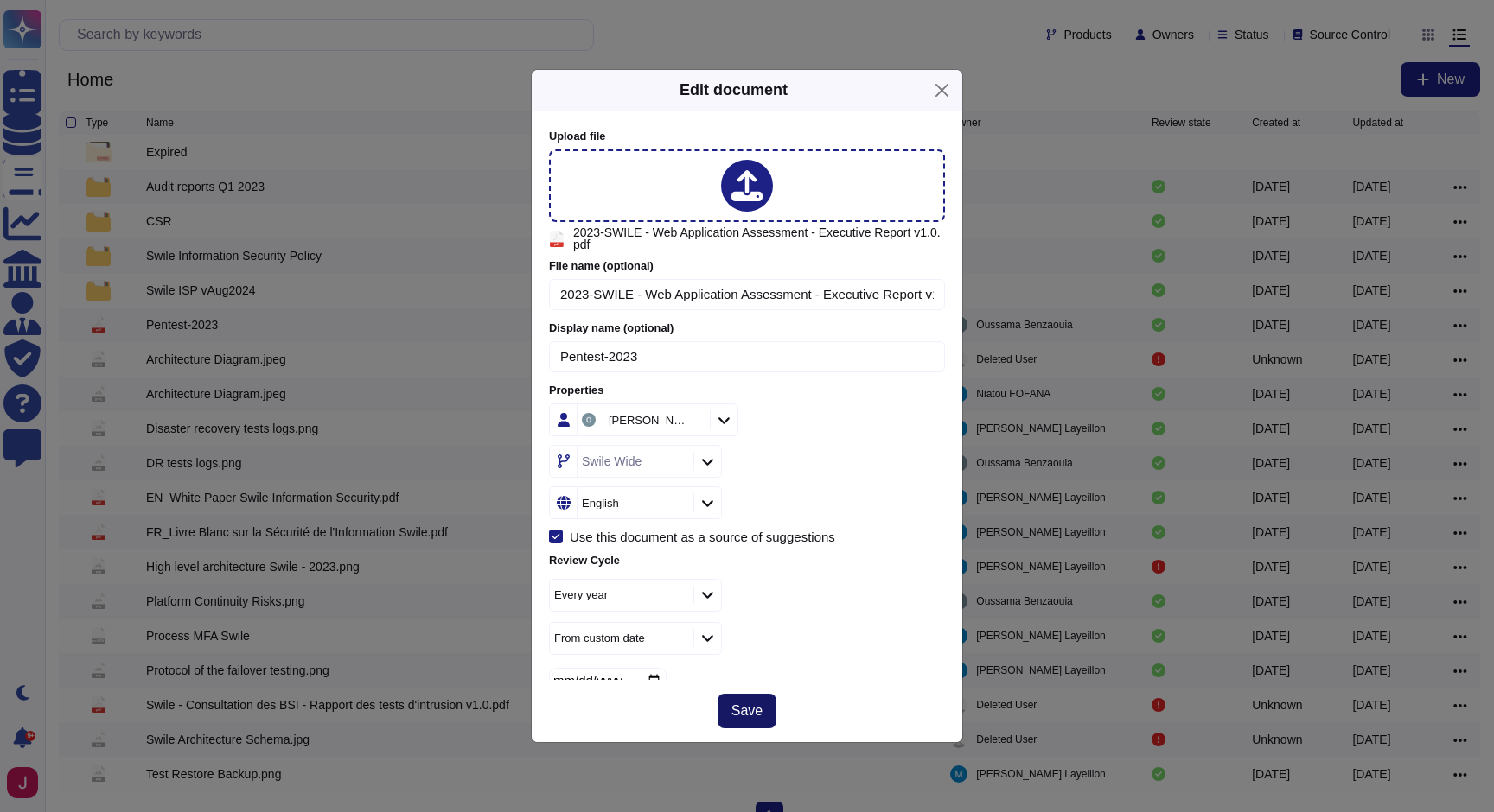
click at [740, 718] on span "Save" at bounding box center [747, 710] width 32 height 14
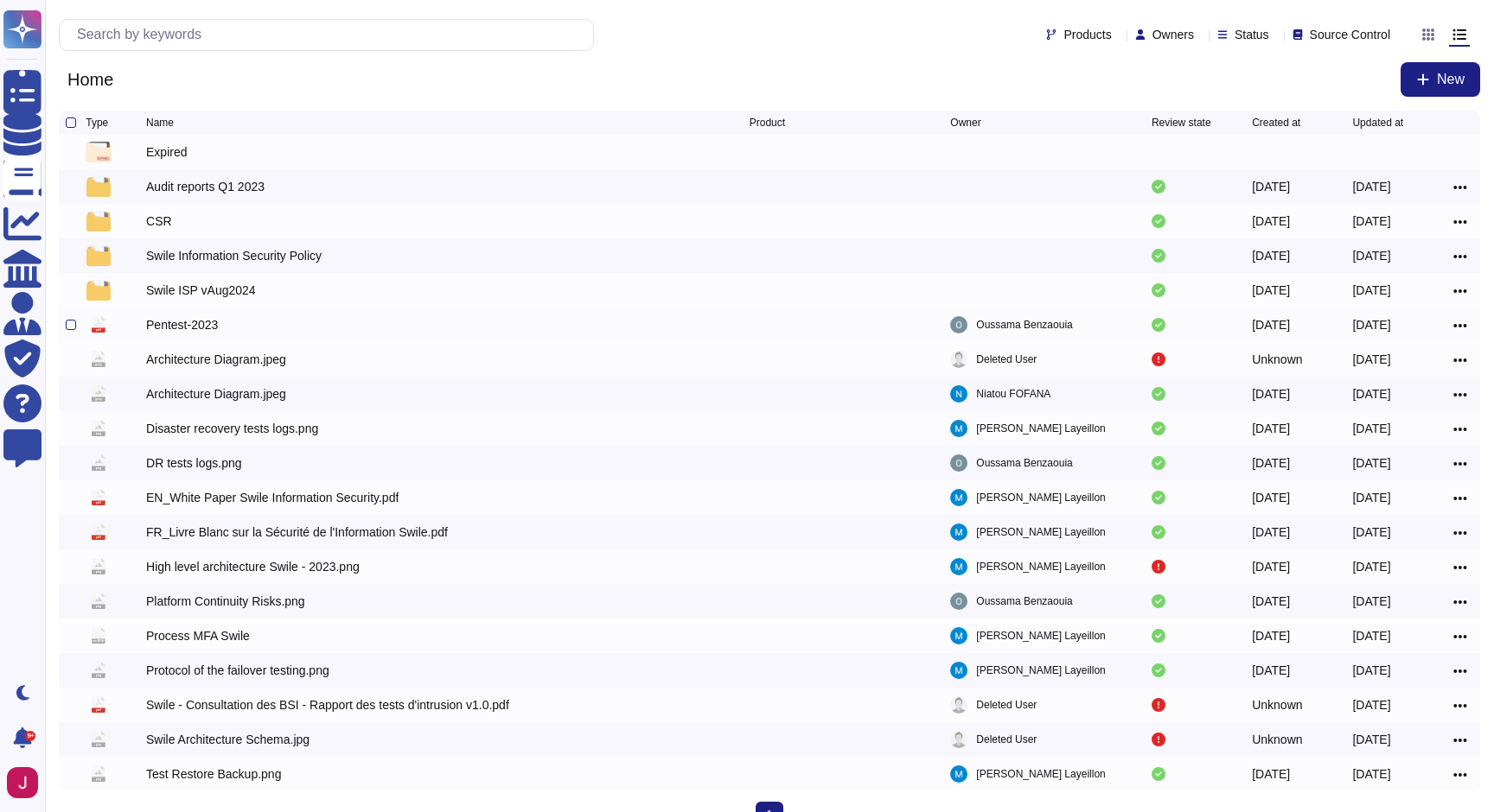
click at [1456, 327] on icon at bounding box center [1460, 325] width 14 height 15
click at [559, 77] on div "Home New" at bounding box center [769, 79] width 1421 height 34
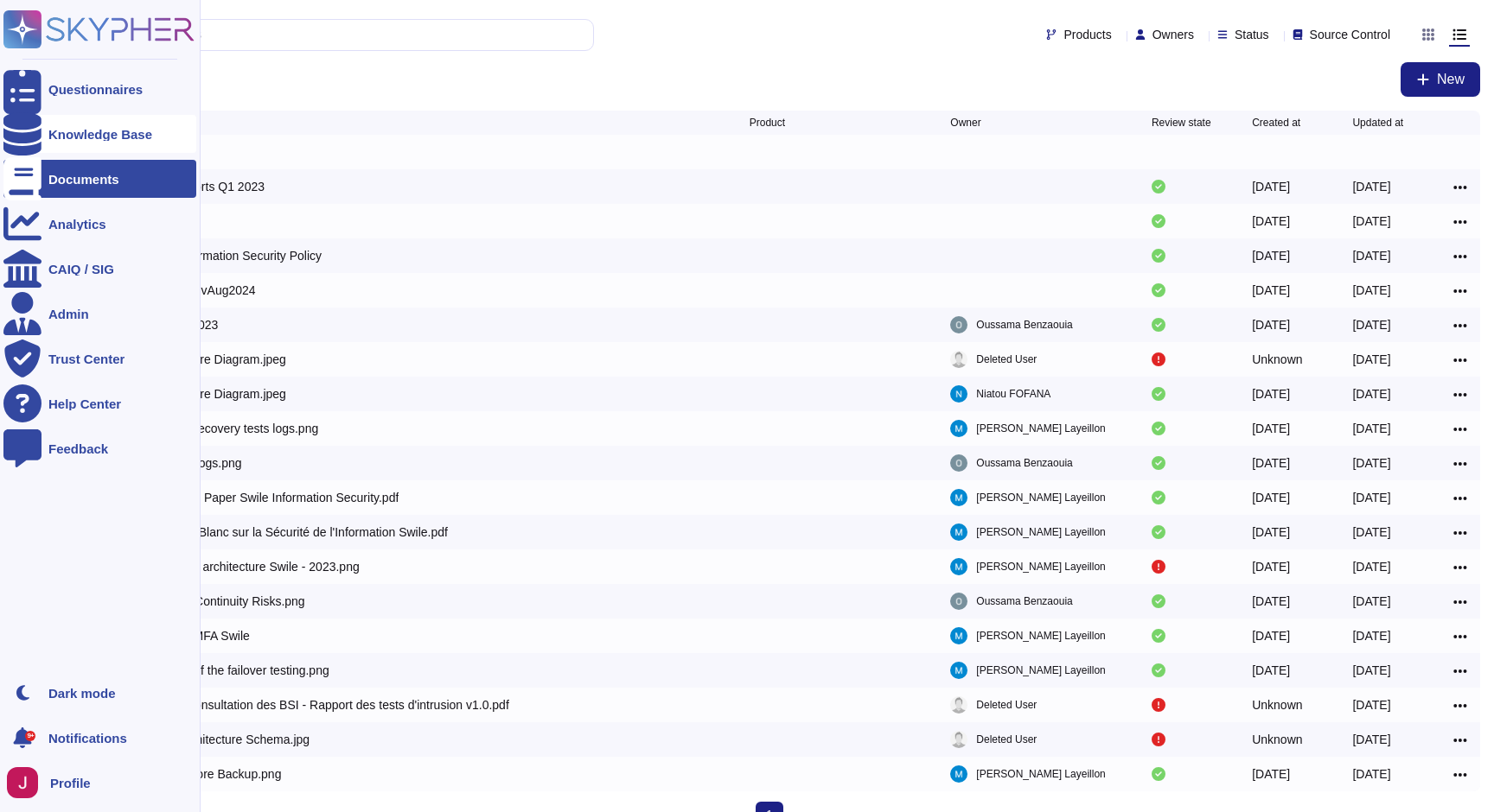
click at [91, 132] on div "Knowledge Base" at bounding box center [100, 134] width 104 height 13
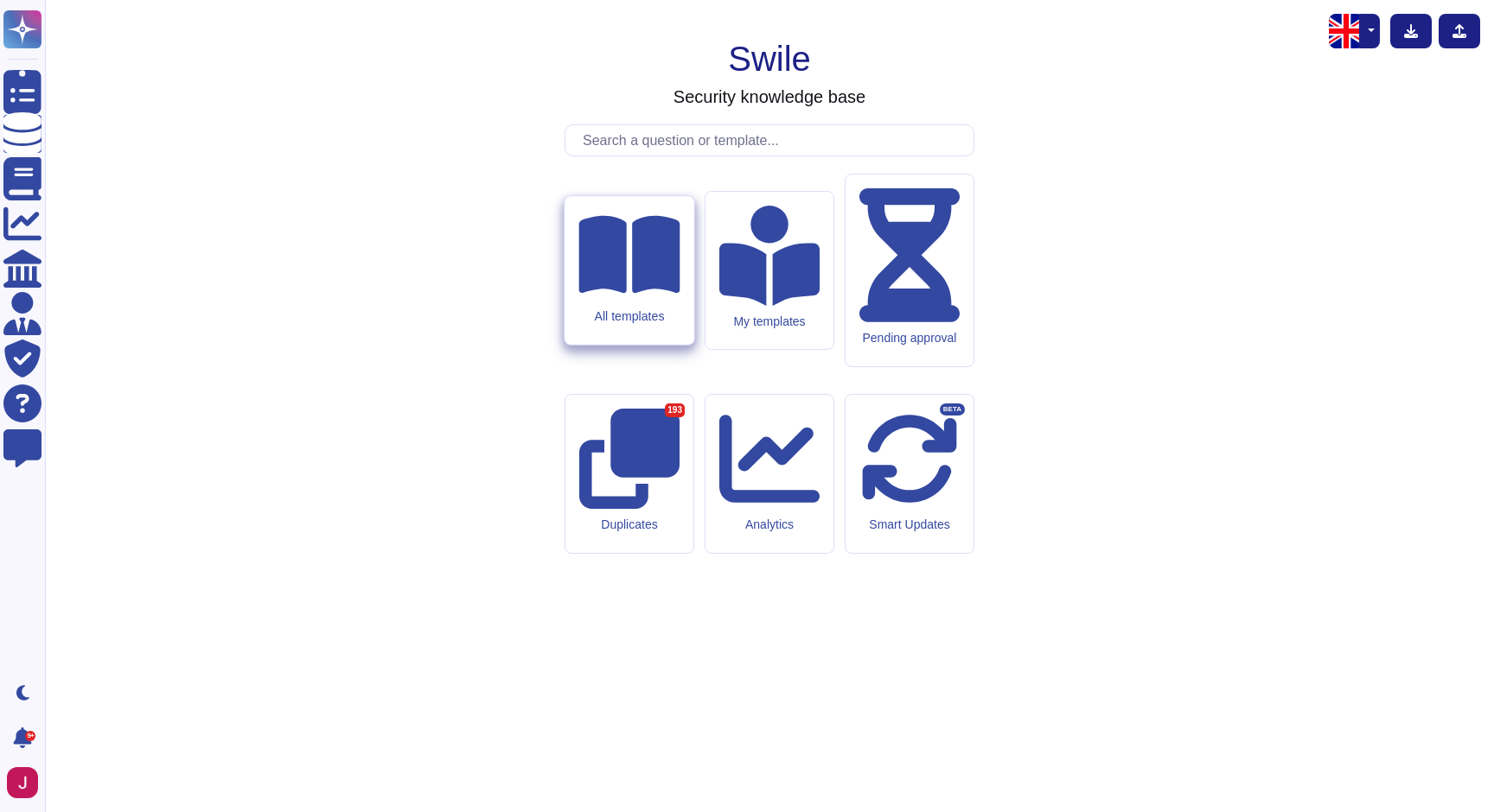
click at [630, 293] on icon at bounding box center [629, 255] width 101 height 77
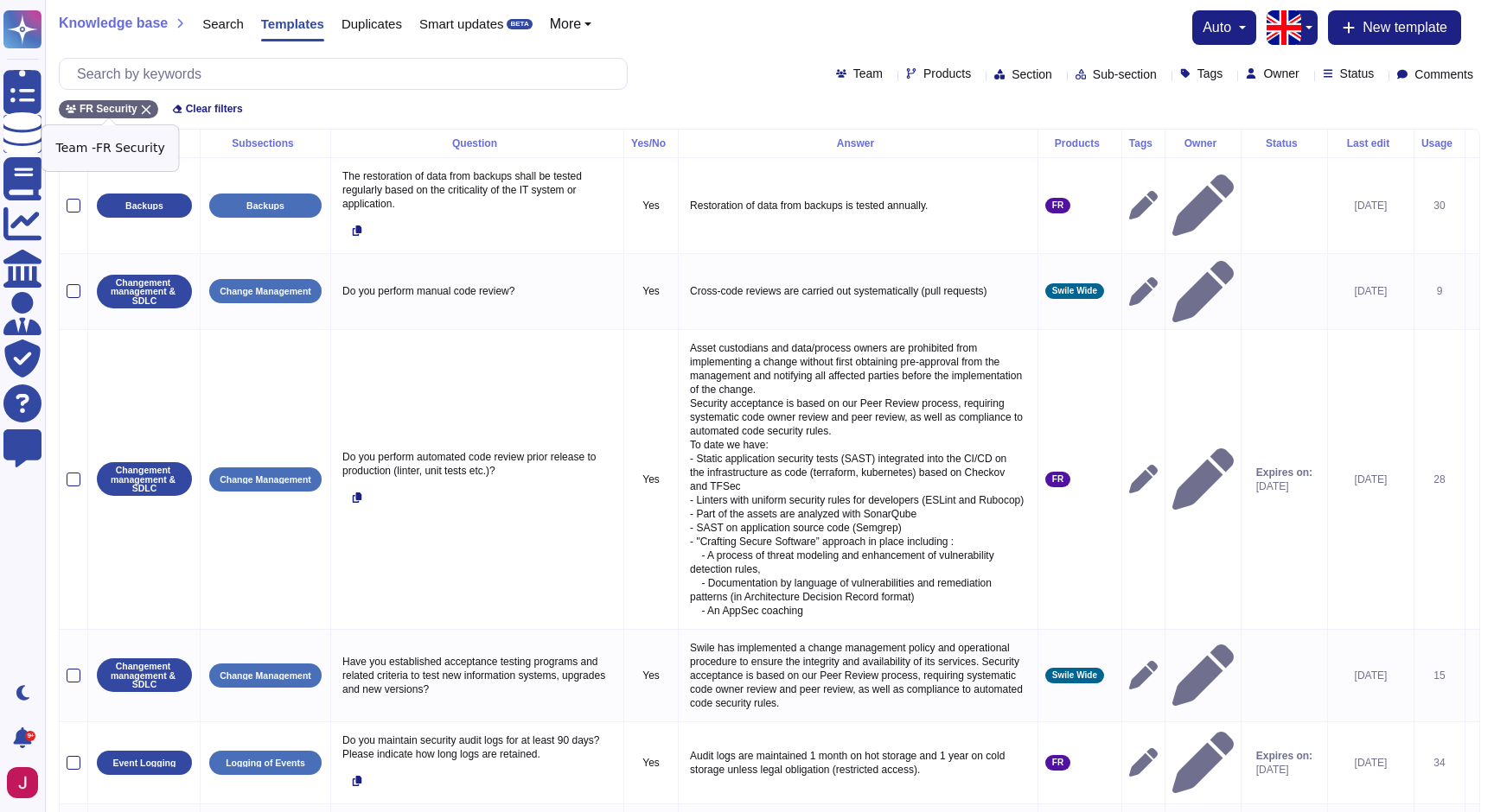
click at [146, 106] on icon at bounding box center [146, 110] width 11 height 11
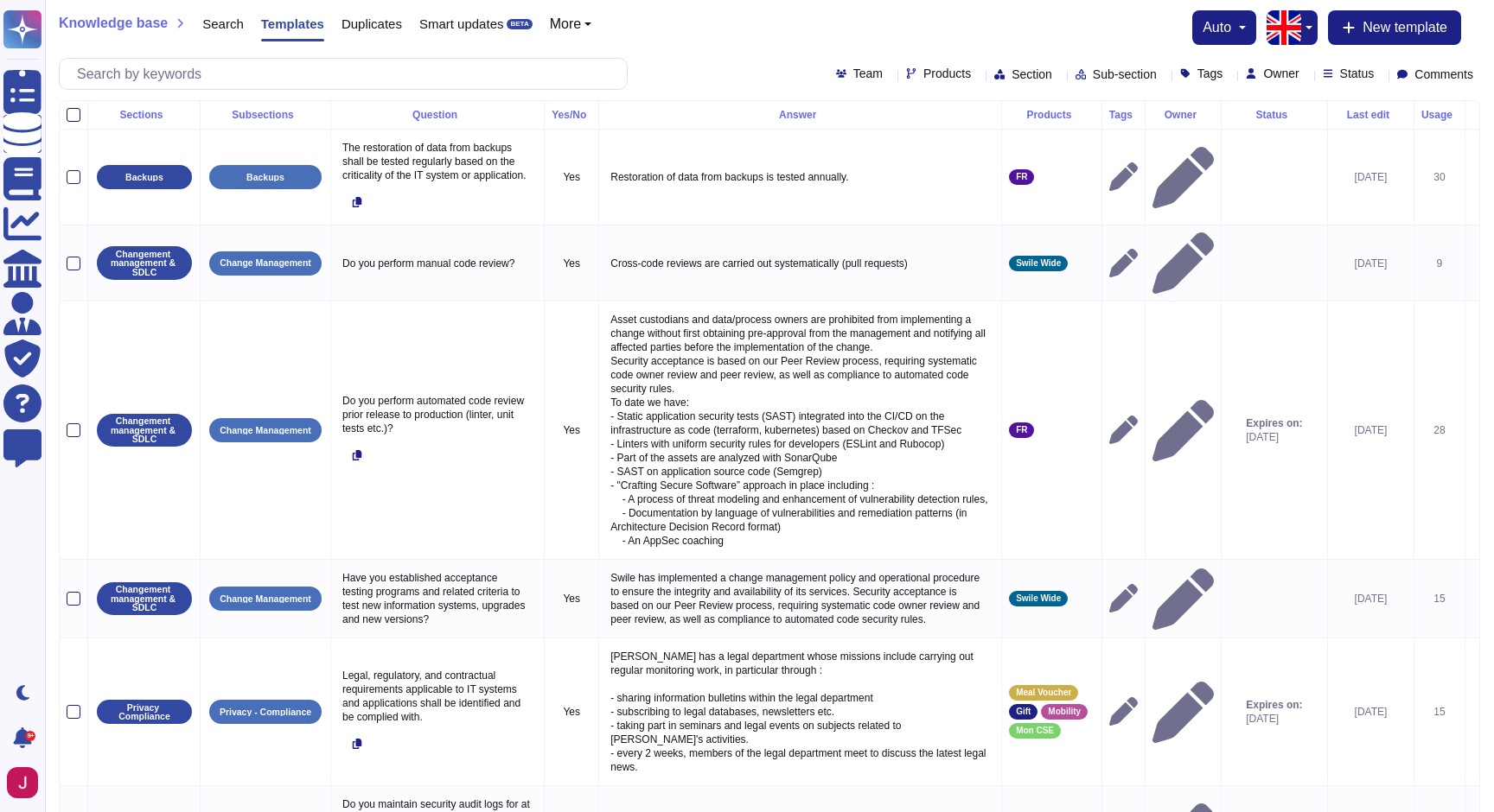
click at [76, 113] on div at bounding box center [73, 114] width 14 height 14
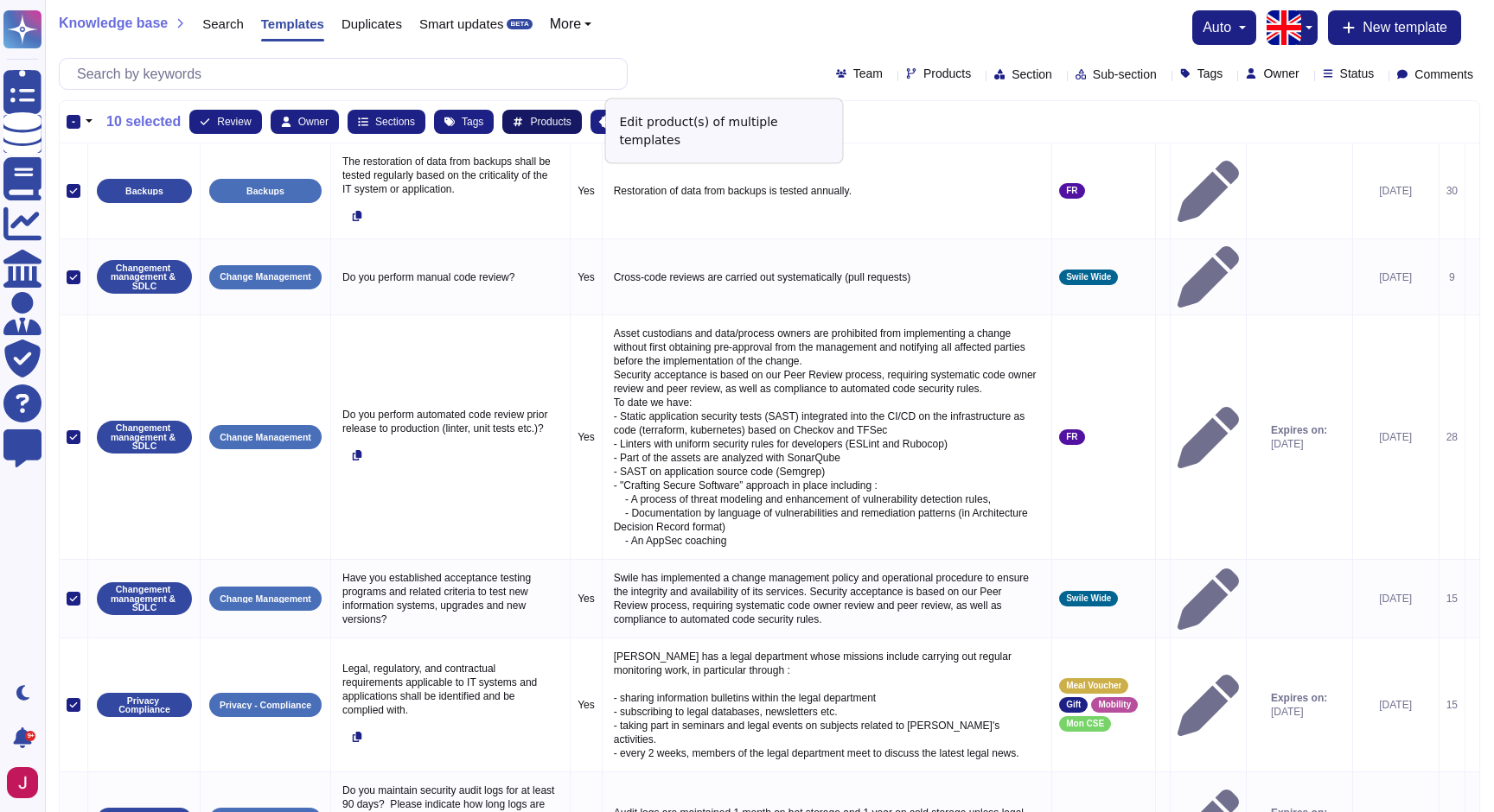
click at [558, 118] on span "Products" at bounding box center [550, 122] width 41 height 11
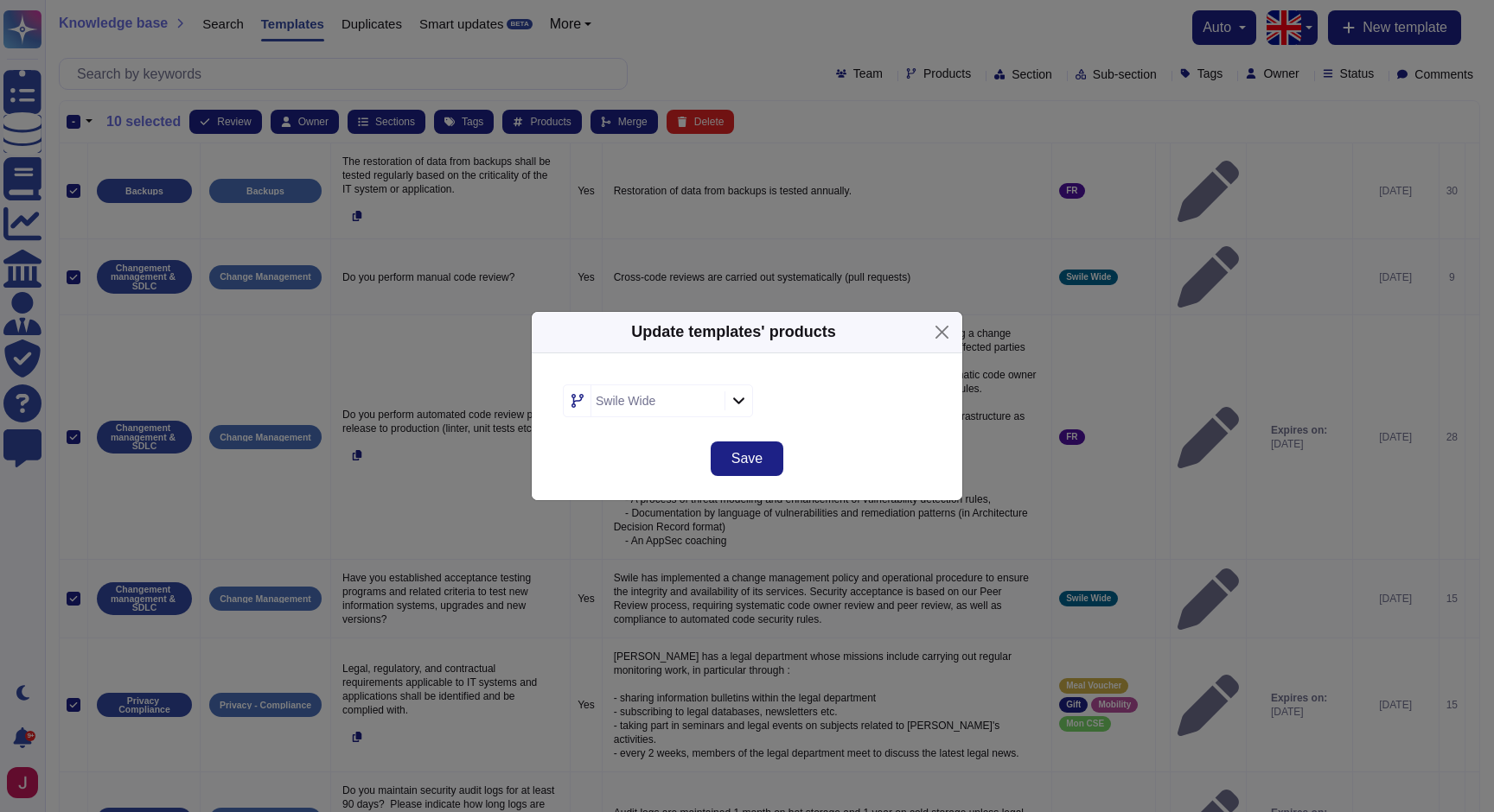
click at [737, 402] on icon at bounding box center [738, 402] width 11 height 7
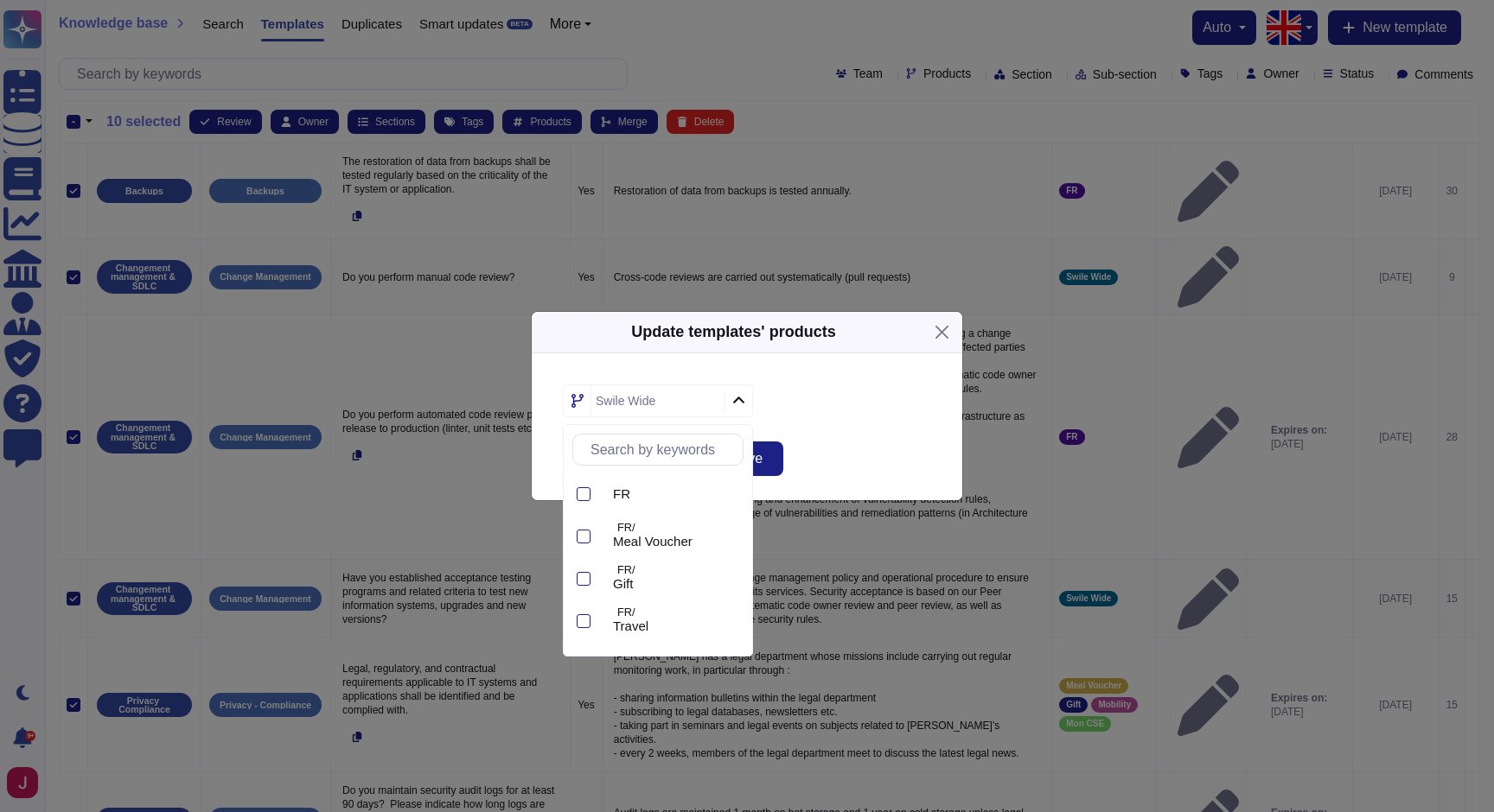
click at [737, 402] on icon at bounding box center [738, 401] width 13 height 14
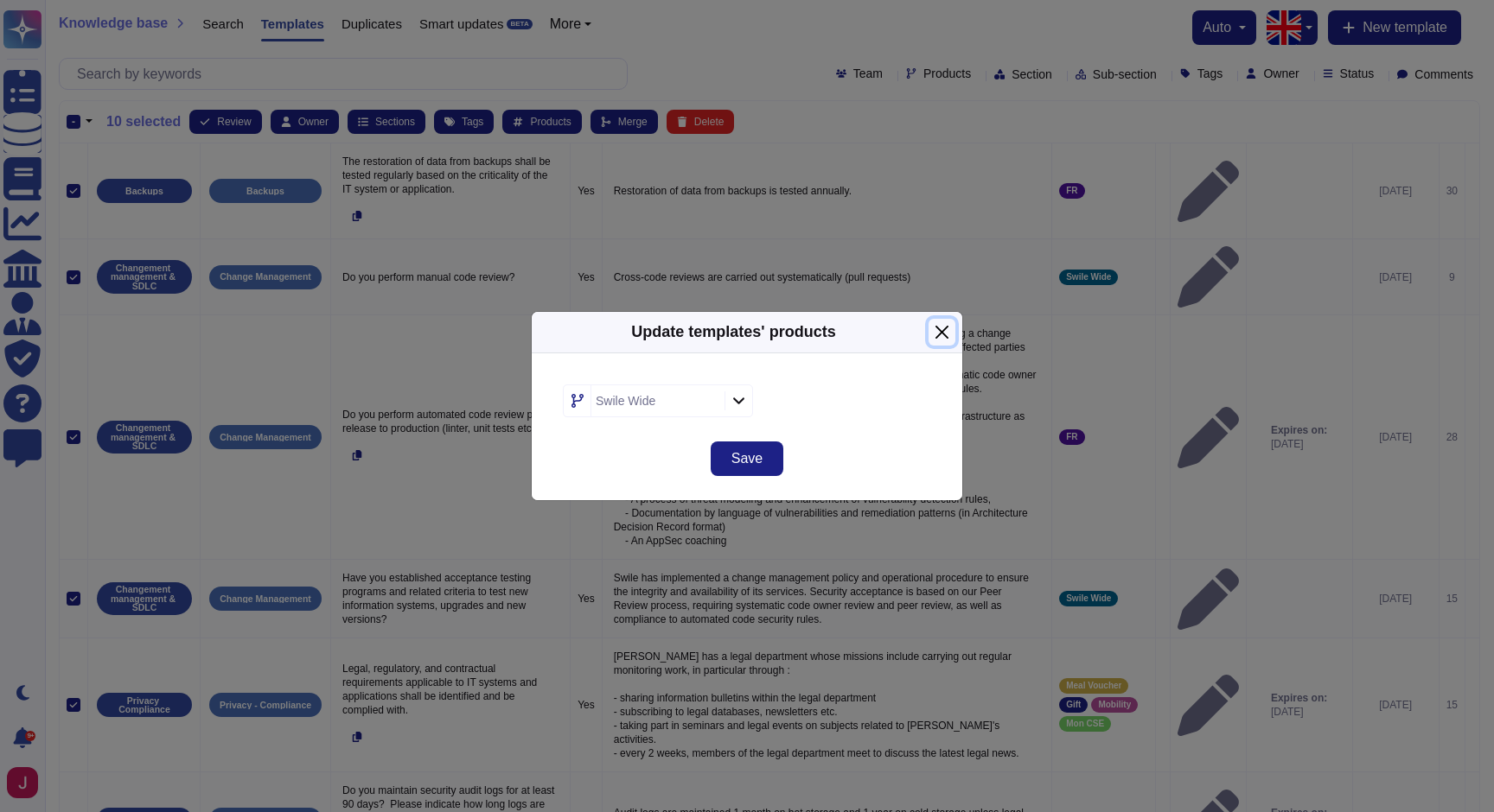
click at [942, 333] on button "Close" at bounding box center [942, 332] width 27 height 27
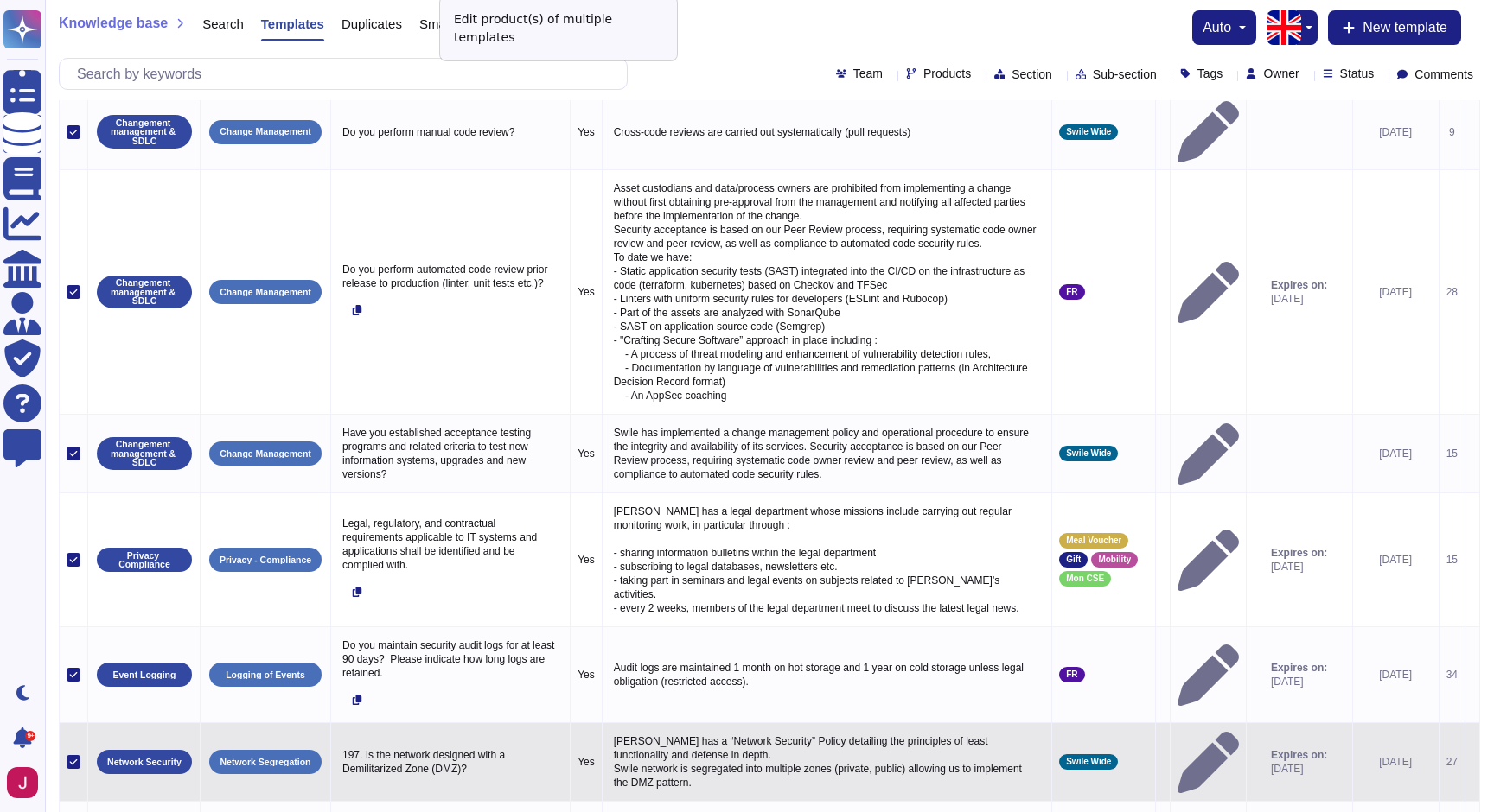
scroll to position [147, 0]
